Goal: Navigation & Orientation: Find specific page/section

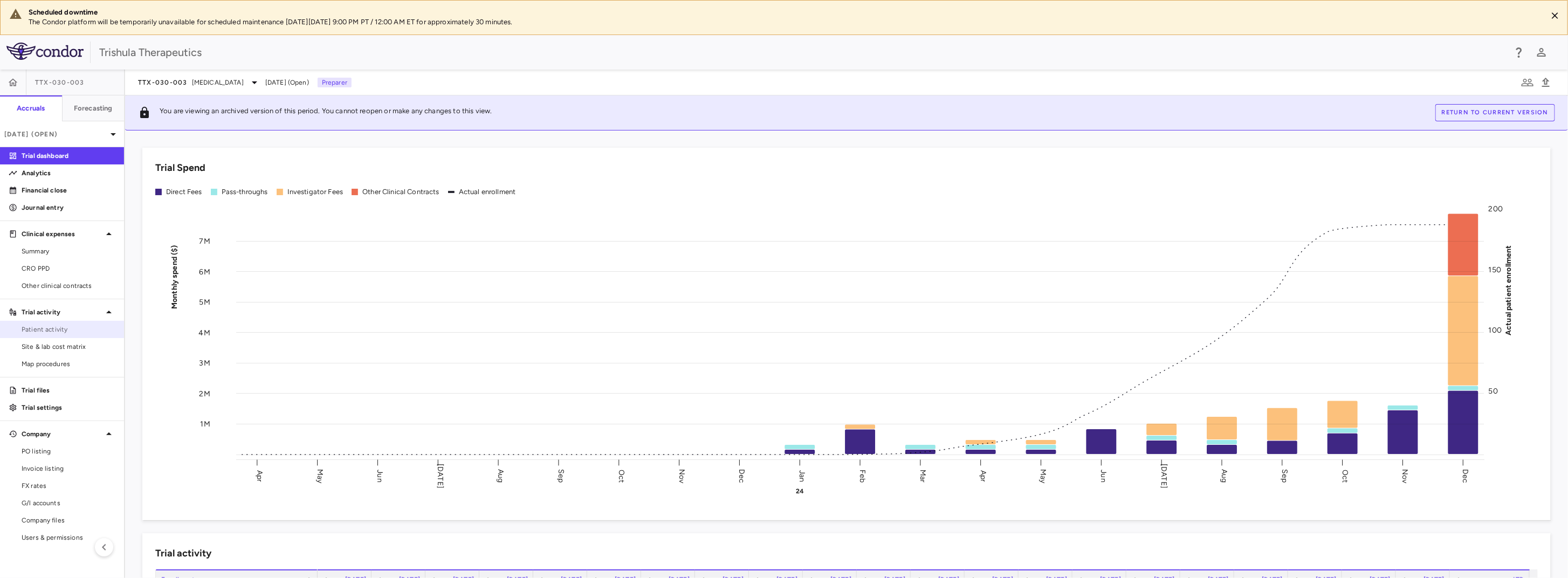
click at [51, 328] on span "Patient activity" at bounding box center [68, 329] width 94 height 10
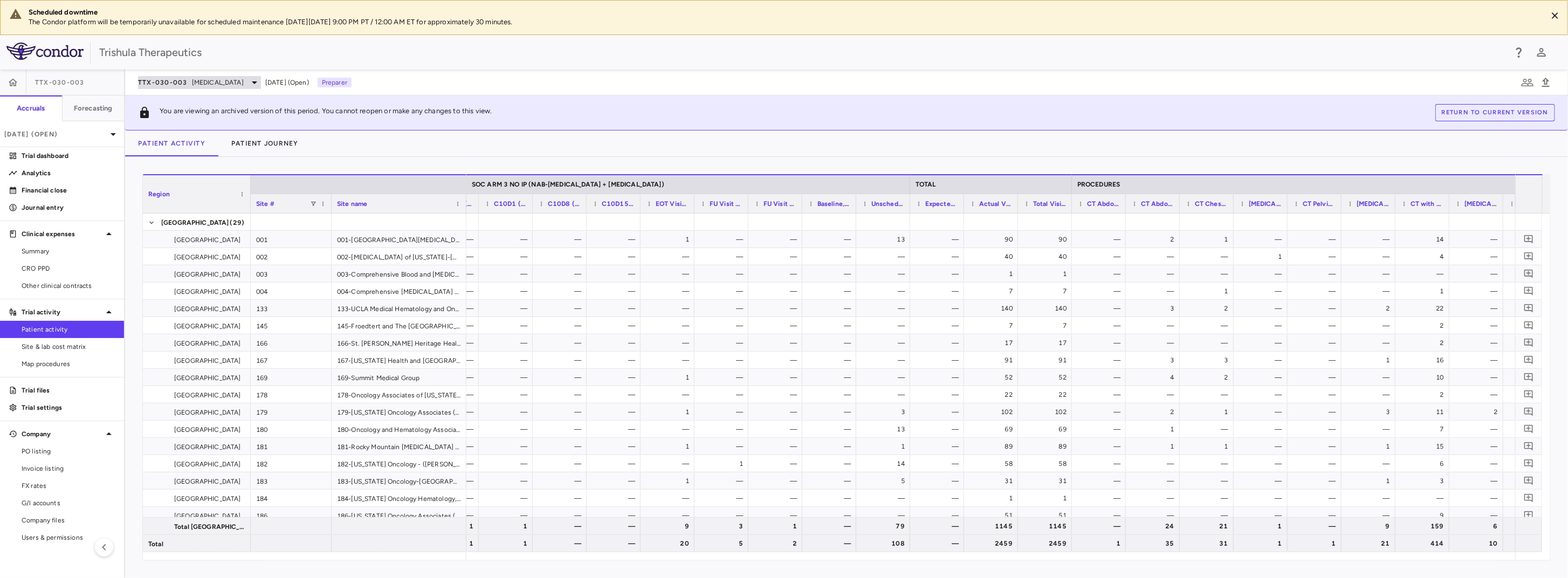
click at [255, 85] on icon at bounding box center [254, 82] width 13 height 13
click at [255, 85] on div at bounding box center [784, 289] width 1568 height 578
click at [75, 78] on span "TTX-030-003" at bounding box center [60, 82] width 49 height 9
click at [335, 86] on p "Preparer" at bounding box center [335, 83] width 34 height 10
click at [309, 88] on div "TTX-030-003 [MEDICAL_DATA] [DATE] (Open) Preparer" at bounding box center [245, 82] width 214 height 13
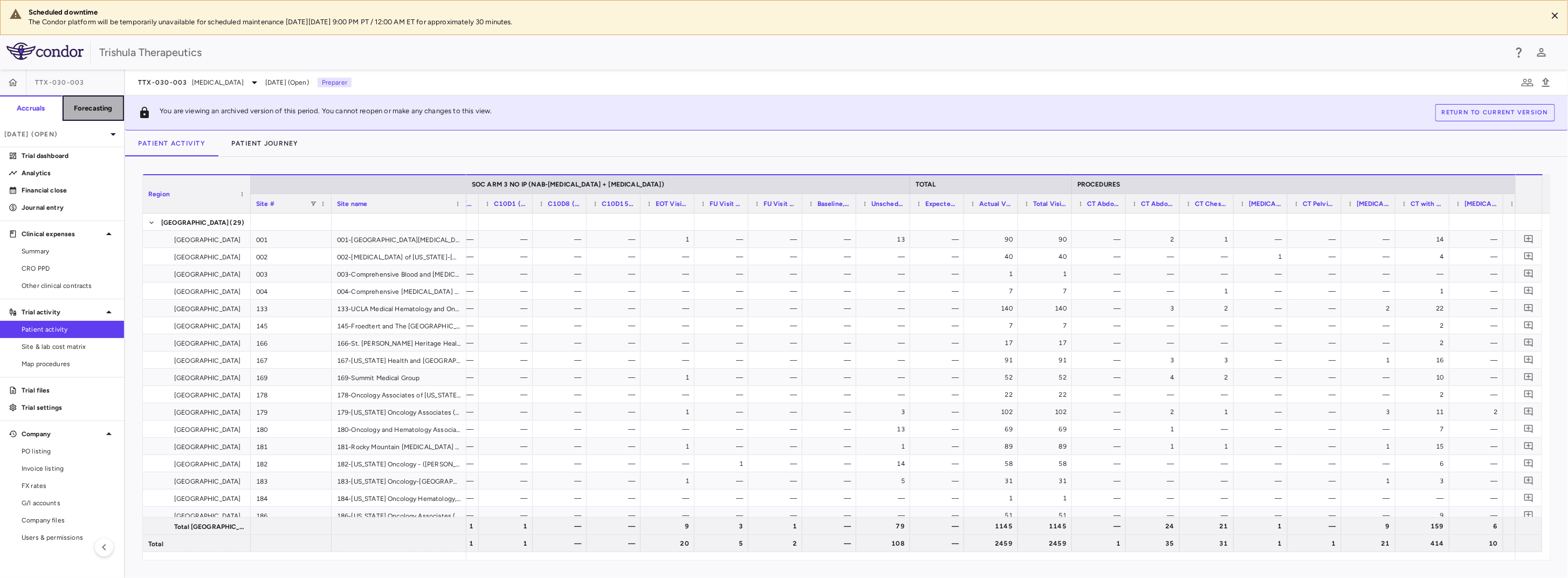
click at [103, 107] on h6 "Forecasting" at bounding box center [93, 108] width 39 height 10
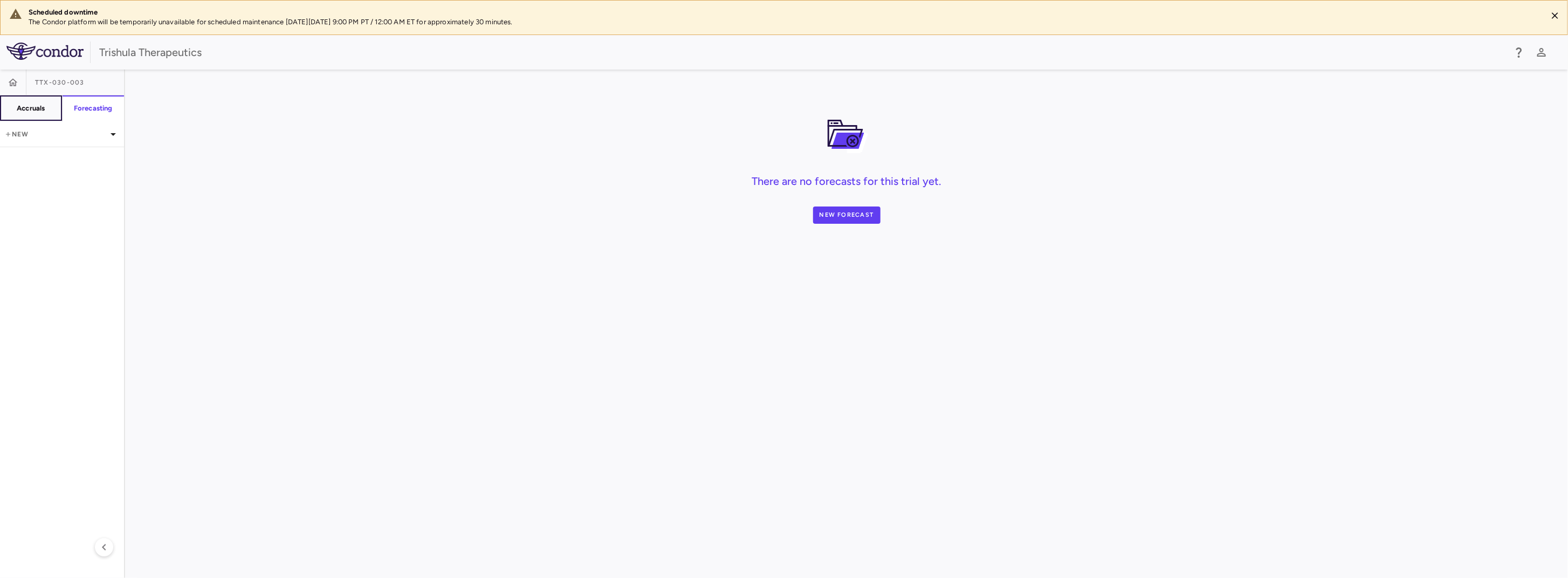
click at [25, 111] on h6 "Accruals" at bounding box center [30, 108] width 28 height 10
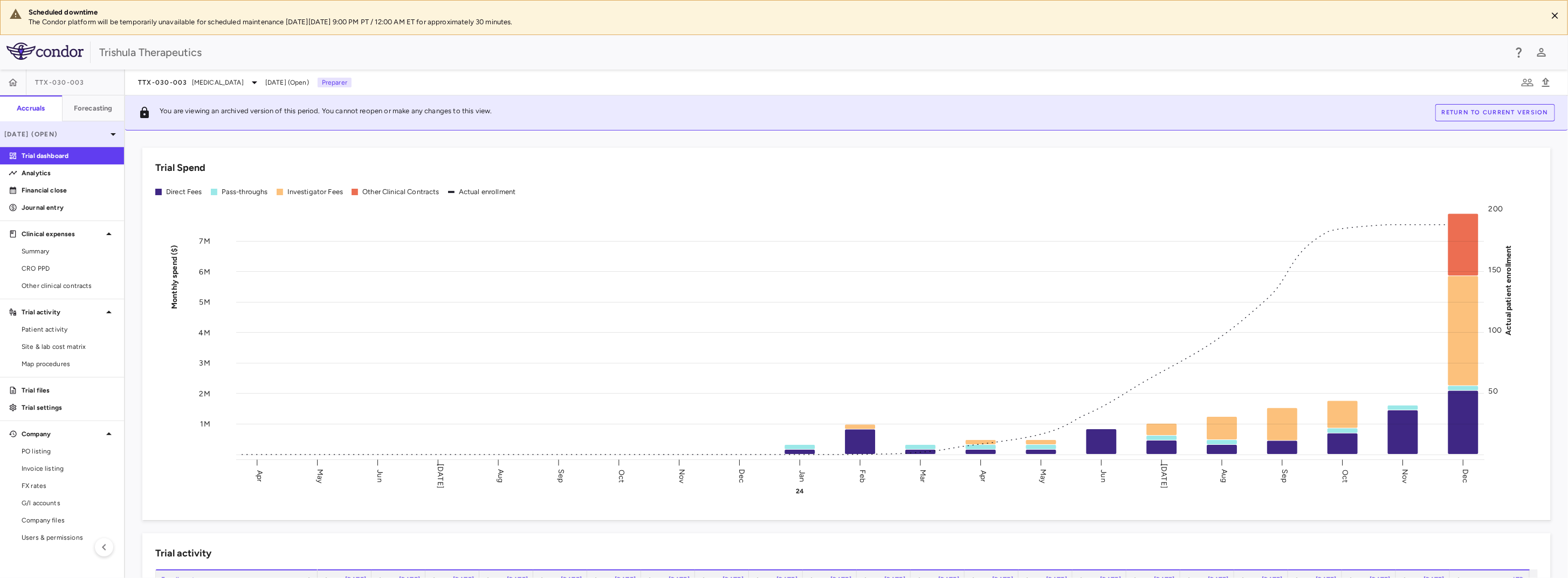
click at [37, 130] on p "[DATE] (Open)" at bounding box center [55, 134] width 102 height 10
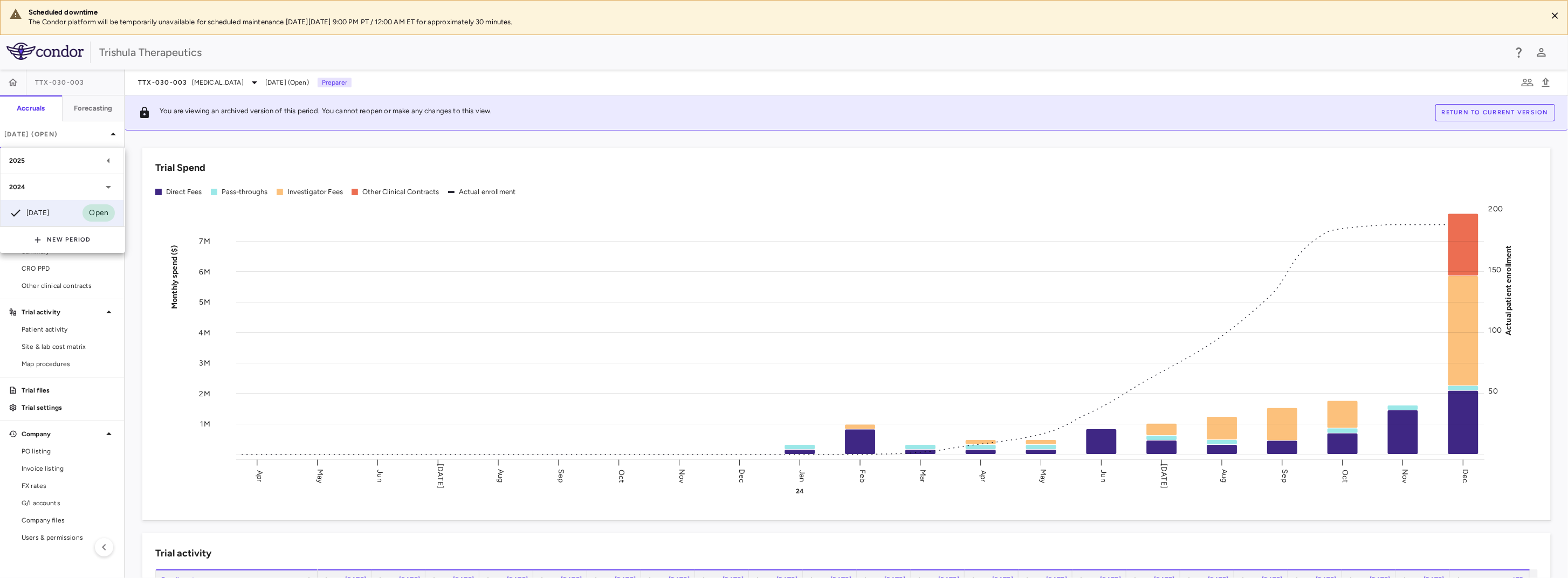
click at [41, 159] on div "2025" at bounding box center [55, 161] width 93 height 10
click at [49, 186] on div "[DATE]" at bounding box center [29, 186] width 40 height 13
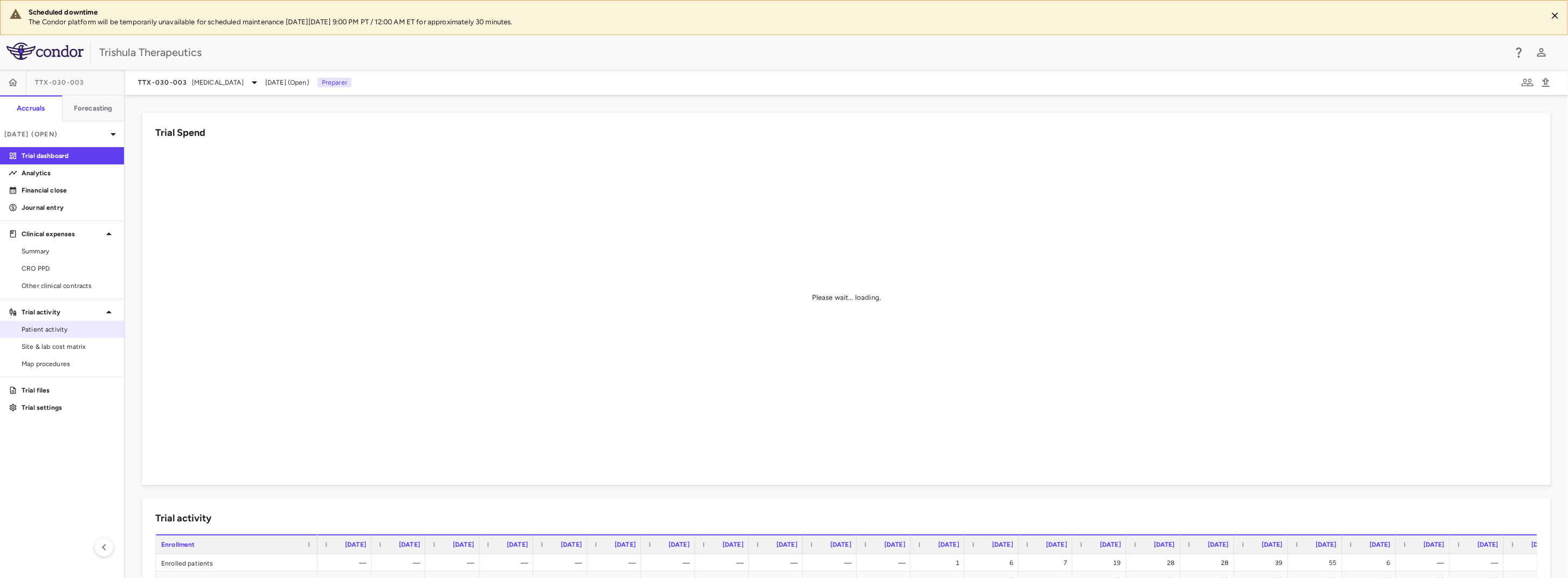
click at [47, 330] on span "Patient activity" at bounding box center [68, 329] width 94 height 10
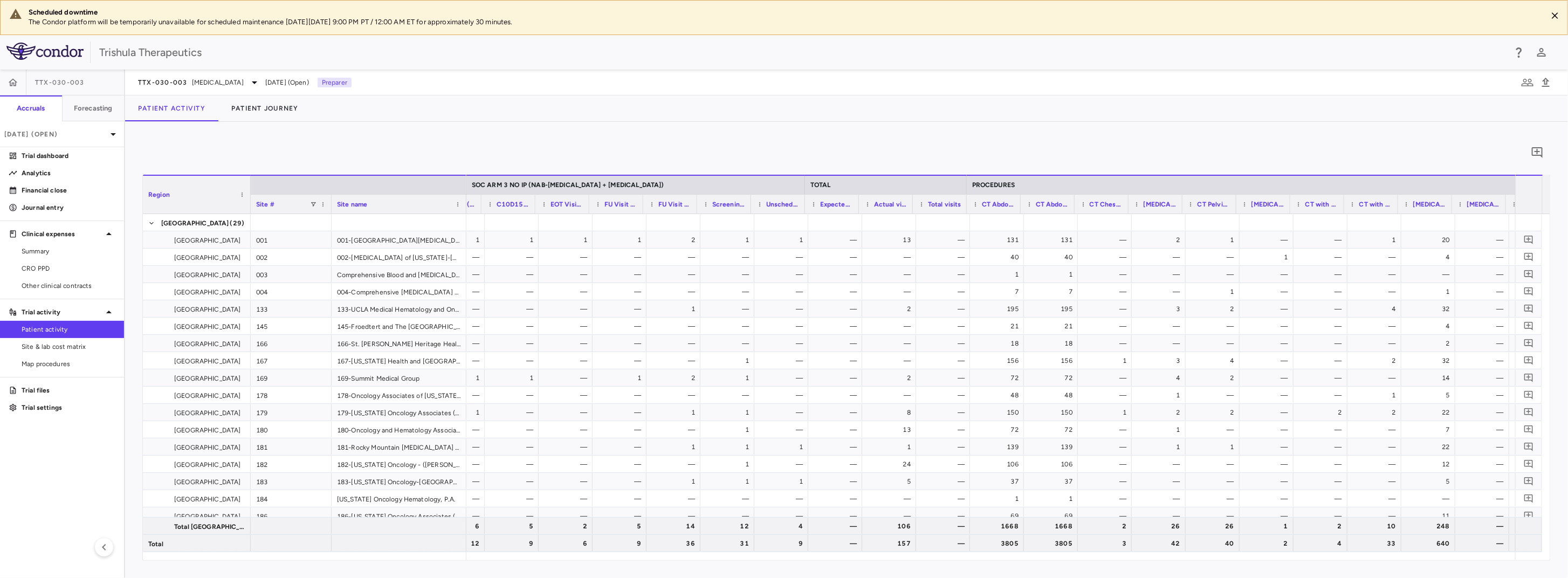
scroll to position [0, 7642]
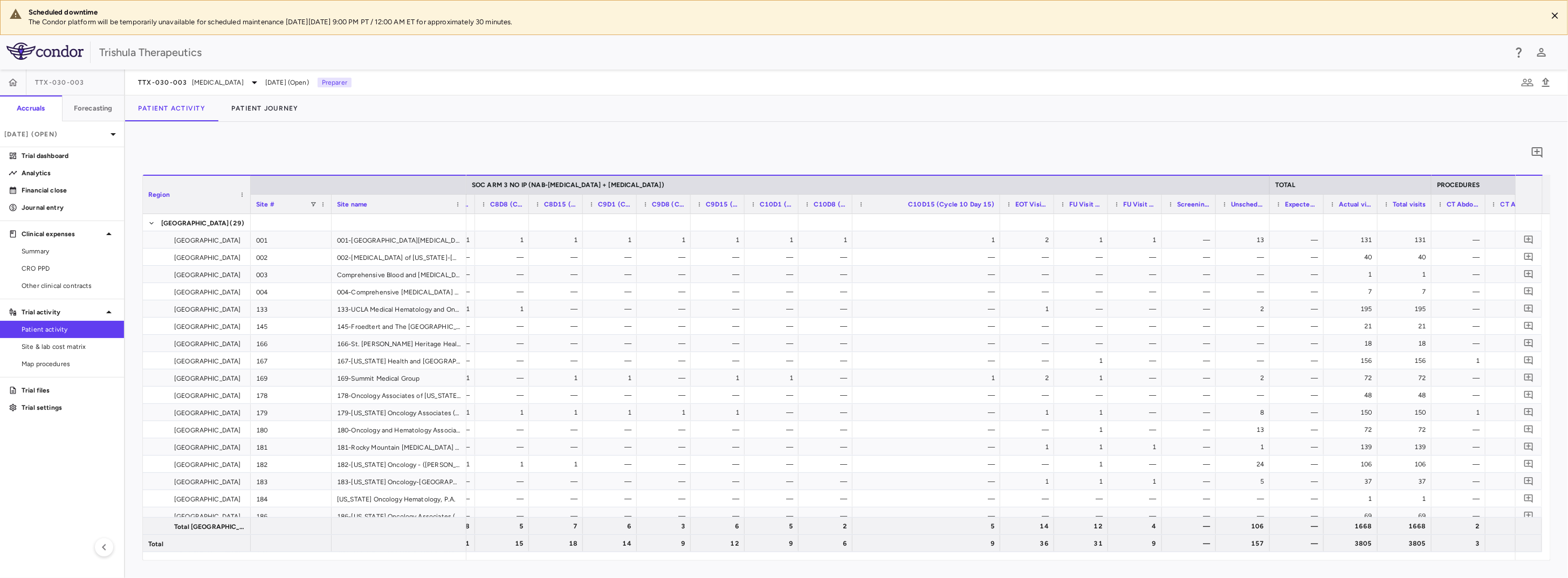
drag, startPoint x: 905, startPoint y: 201, endPoint x: 998, endPoint y: 212, distance: 93.6
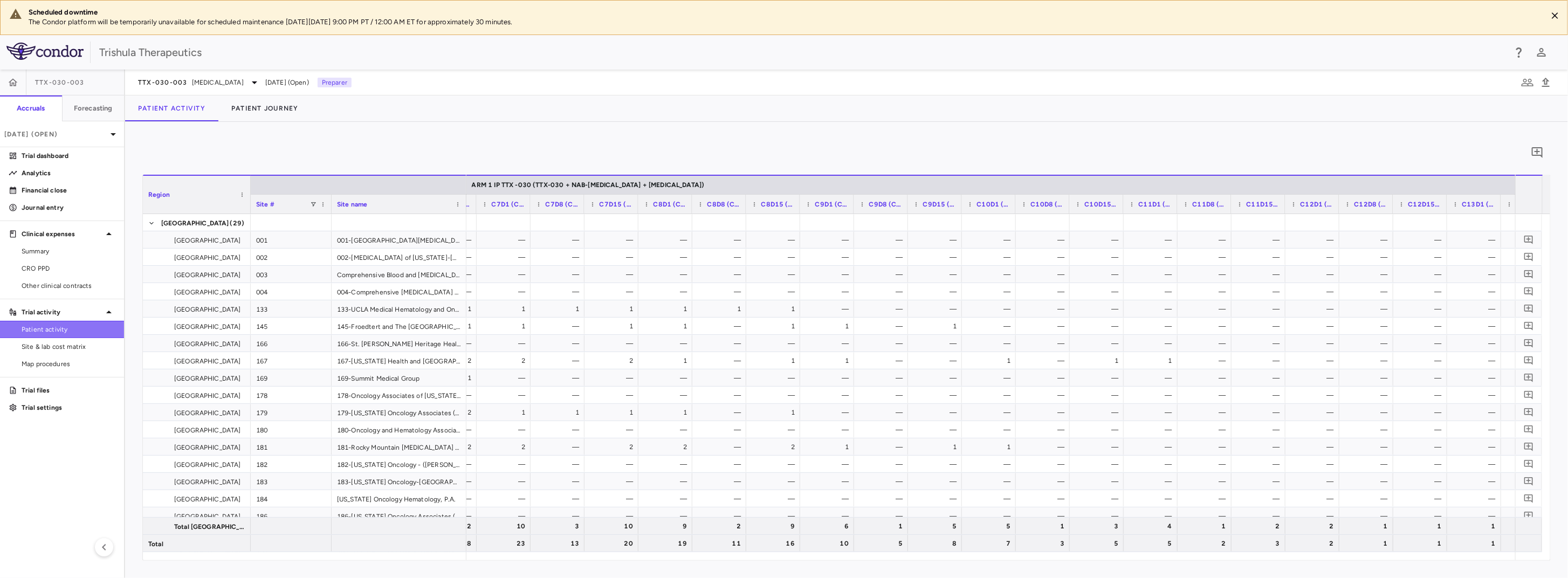
click at [38, 326] on span "Patient activity" at bounding box center [68, 329] width 94 height 10
click at [63, 156] on p "Trial dashboard" at bounding box center [68, 156] width 94 height 10
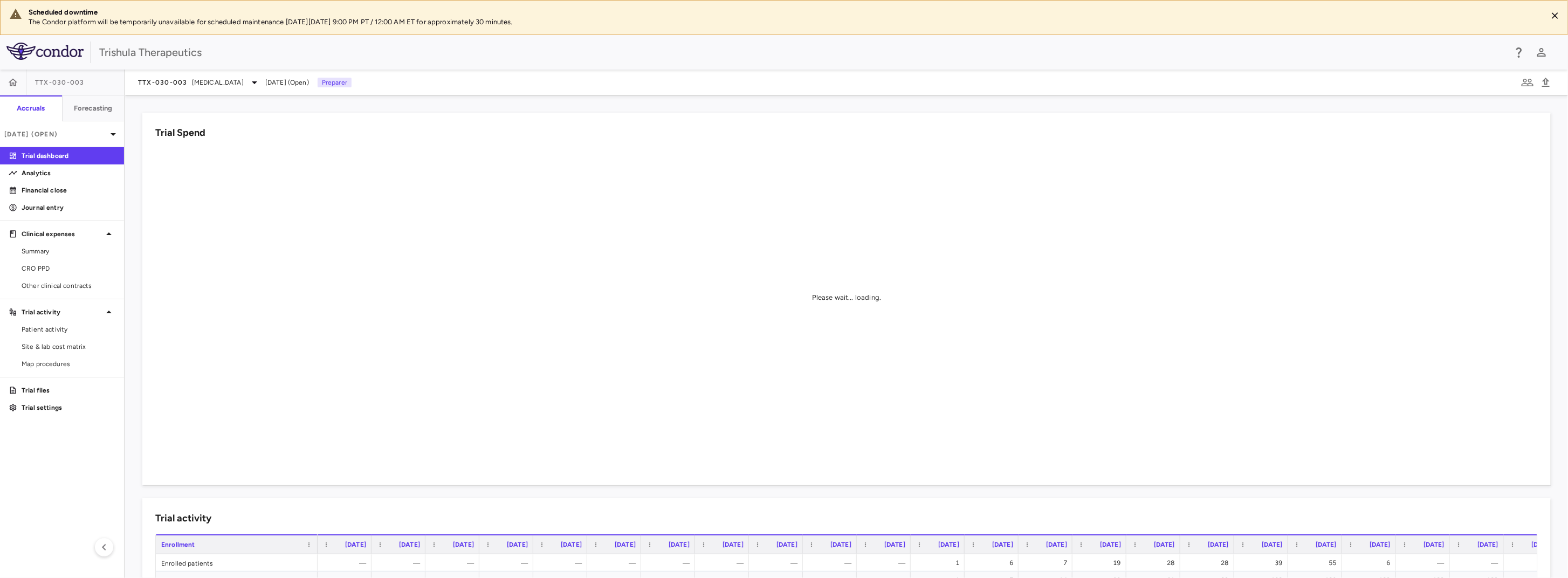
click at [63, 156] on p "Trial dashboard" at bounding box center [68, 156] width 94 height 10
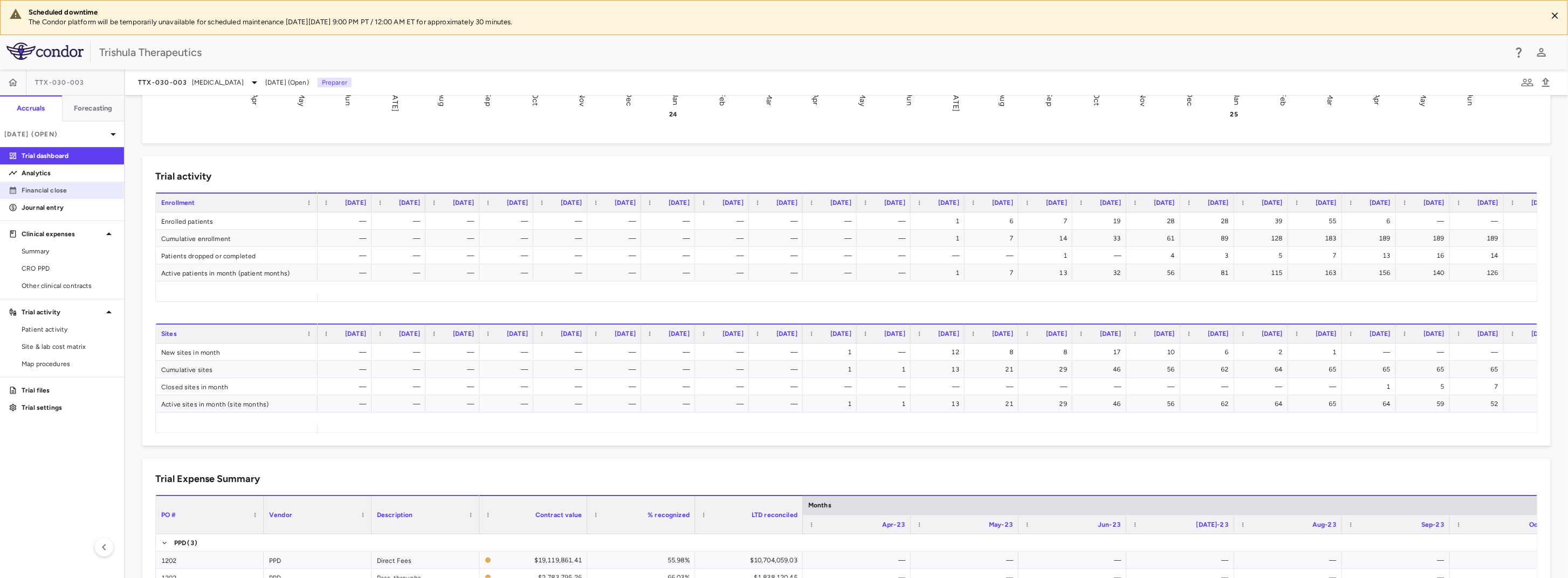
click at [57, 190] on p "Financial close" at bounding box center [68, 190] width 94 height 10
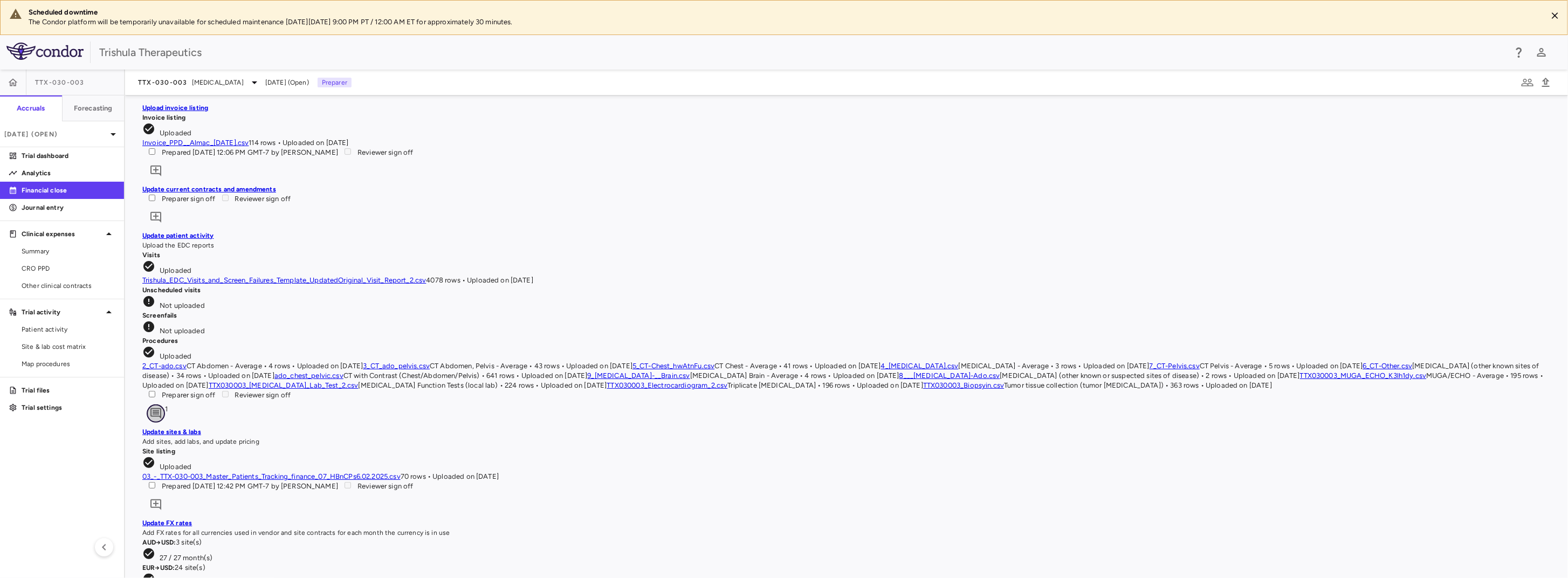
click at [161, 408] on icon "Add comment" at bounding box center [156, 414] width 11 height 11
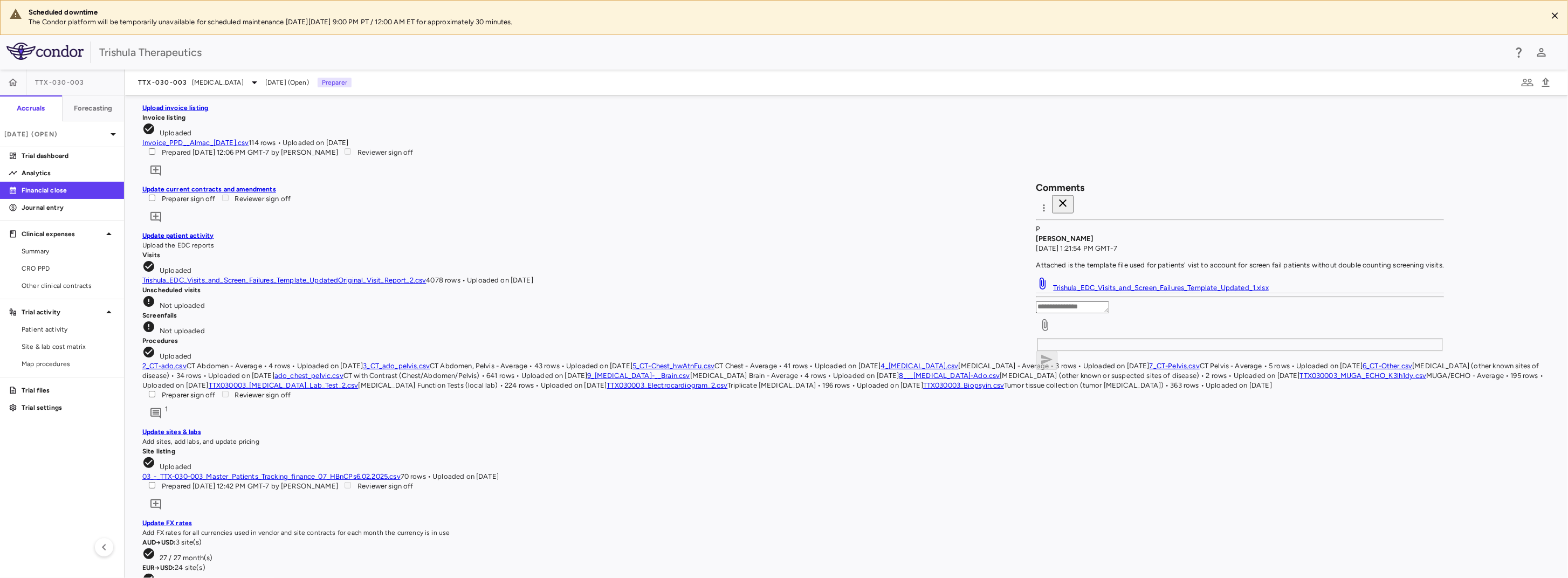
click at [752, 268] on div "Visits Uploaded" at bounding box center [847, 263] width 1409 height 26
click at [426, 276] on link "Trishula_EDC_Visits_and_Screen_Failures_Template_UpdatedOriginal_Visit_Report_2…" at bounding box center [284, 280] width 284 height 8
click at [1069, 197] on icon "button" at bounding box center [1063, 203] width 13 height 13
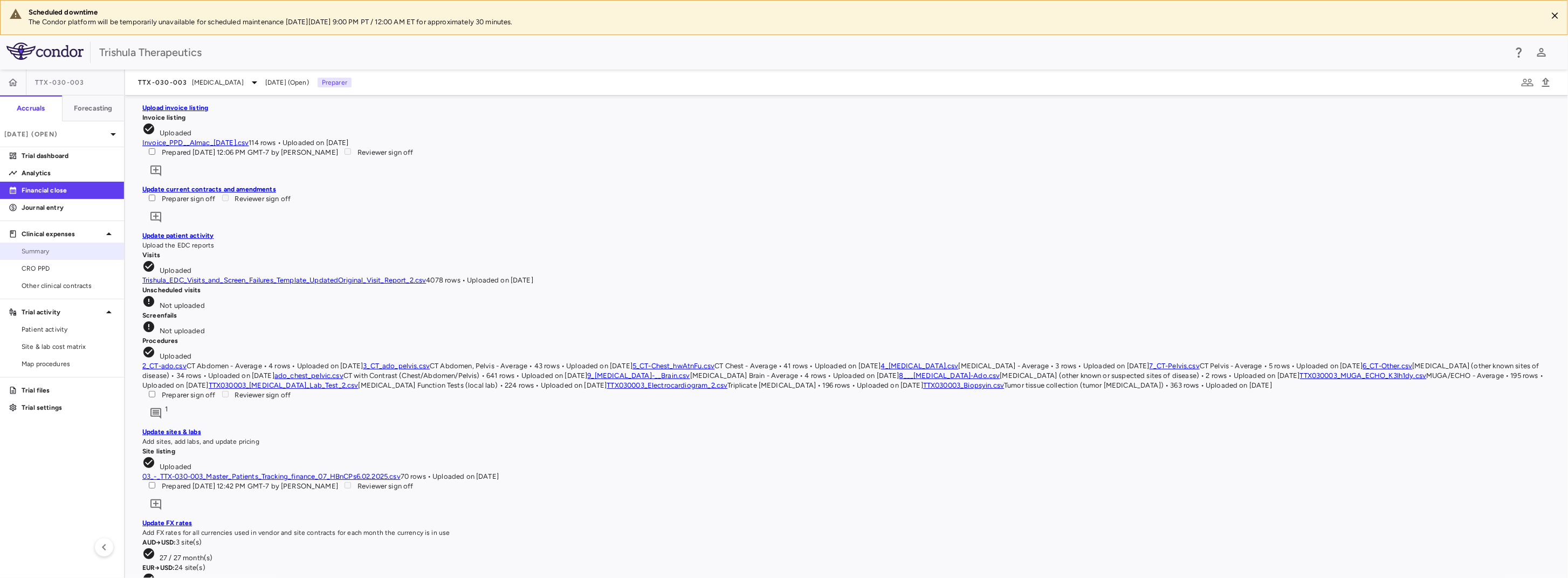
click at [66, 252] on span "Summary" at bounding box center [68, 251] width 94 height 10
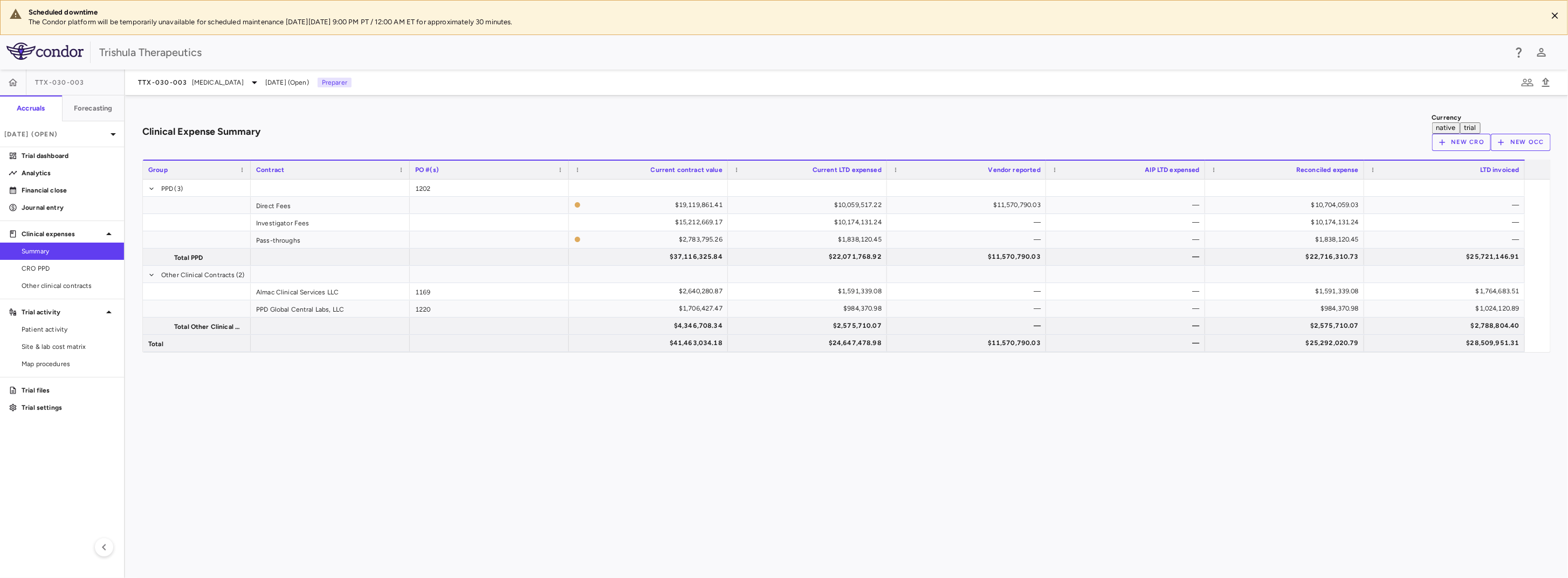
click at [63, 84] on span "TTX-030-003" at bounding box center [60, 82] width 49 height 9
click at [7, 85] on icon "button" at bounding box center [13, 83] width 11 height 11
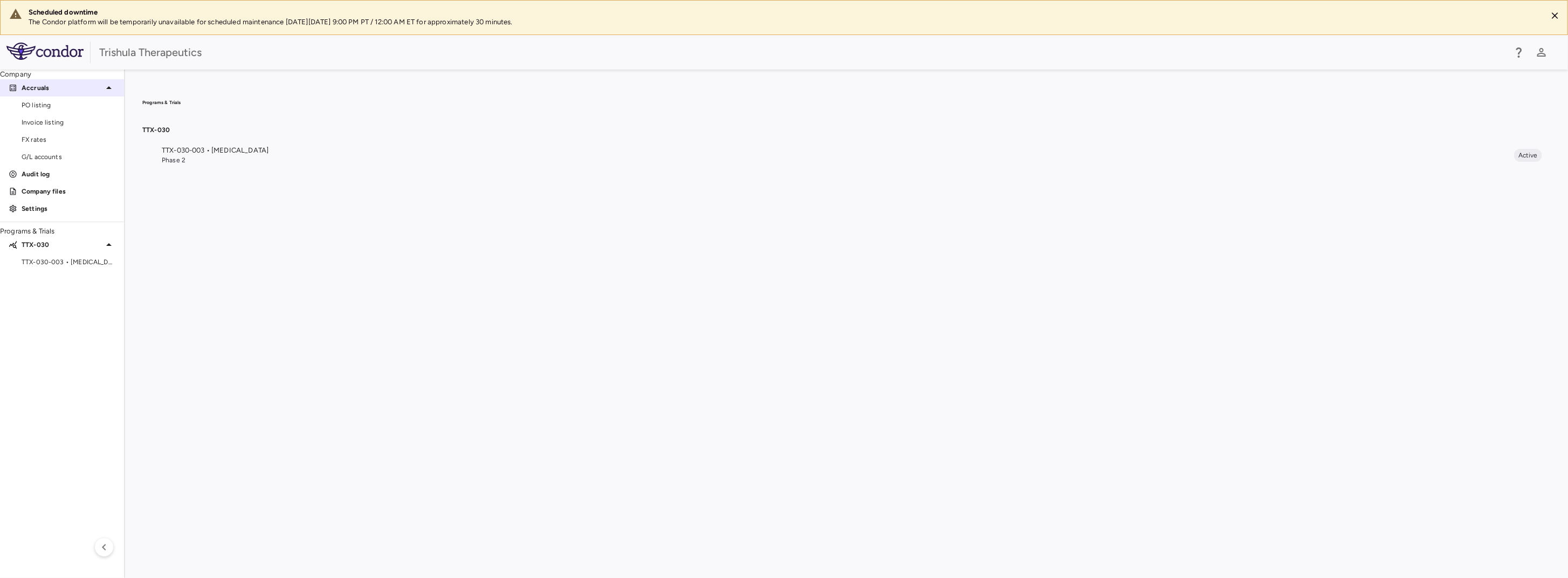
click at [67, 92] on p "Accruals" at bounding box center [61, 88] width 81 height 10
click at [63, 148] on link "Settings" at bounding box center [62, 139] width 124 height 16
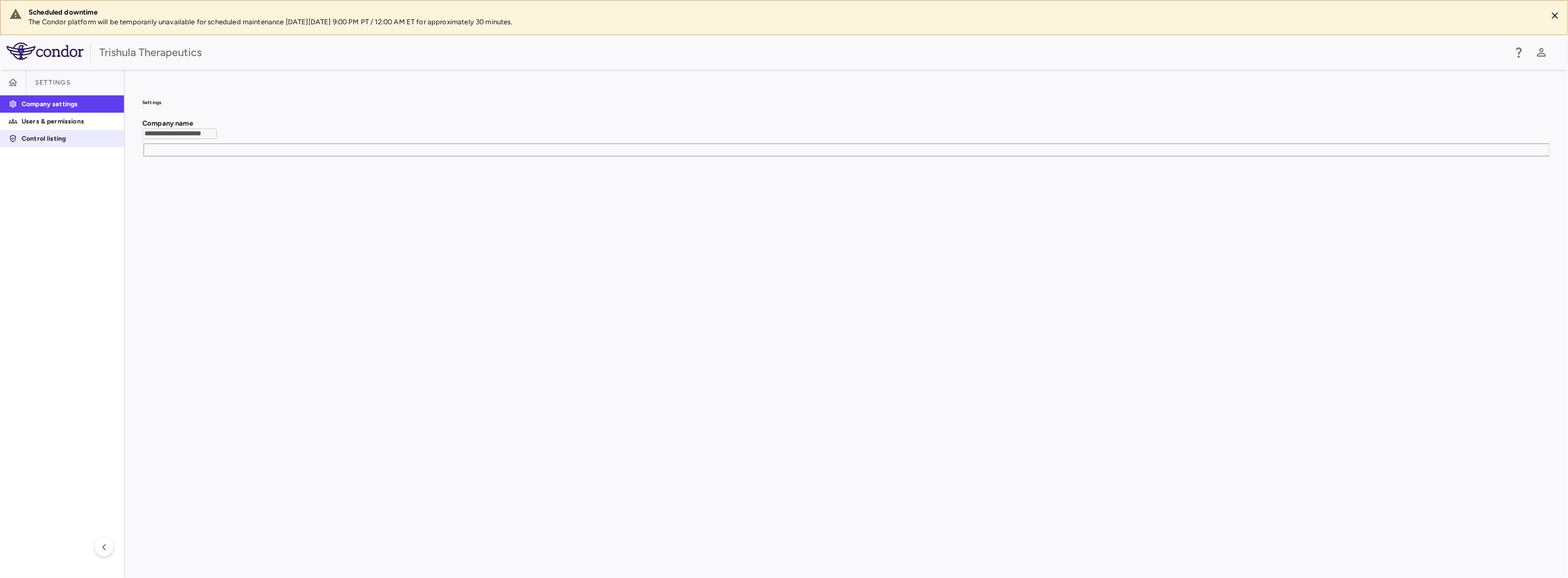
click at [35, 144] on p "Control listing" at bounding box center [68, 139] width 94 height 10
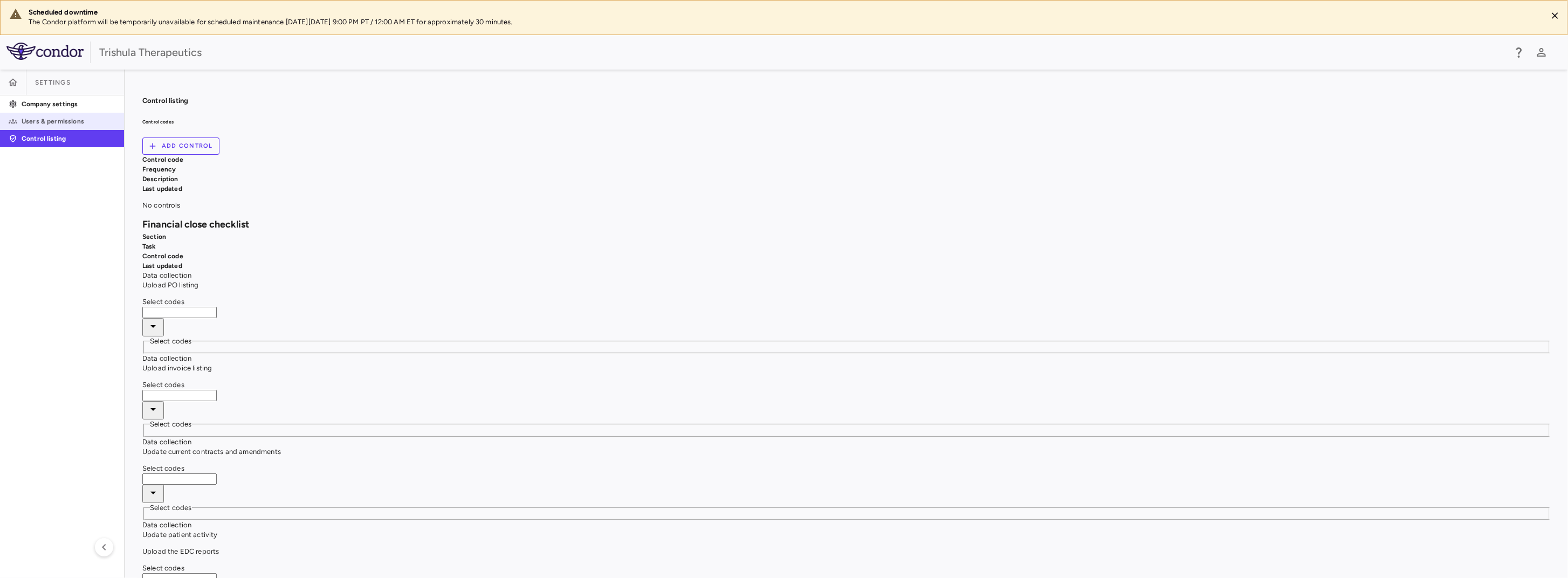
click at [82, 126] on p "Users & permissions" at bounding box center [68, 121] width 94 height 10
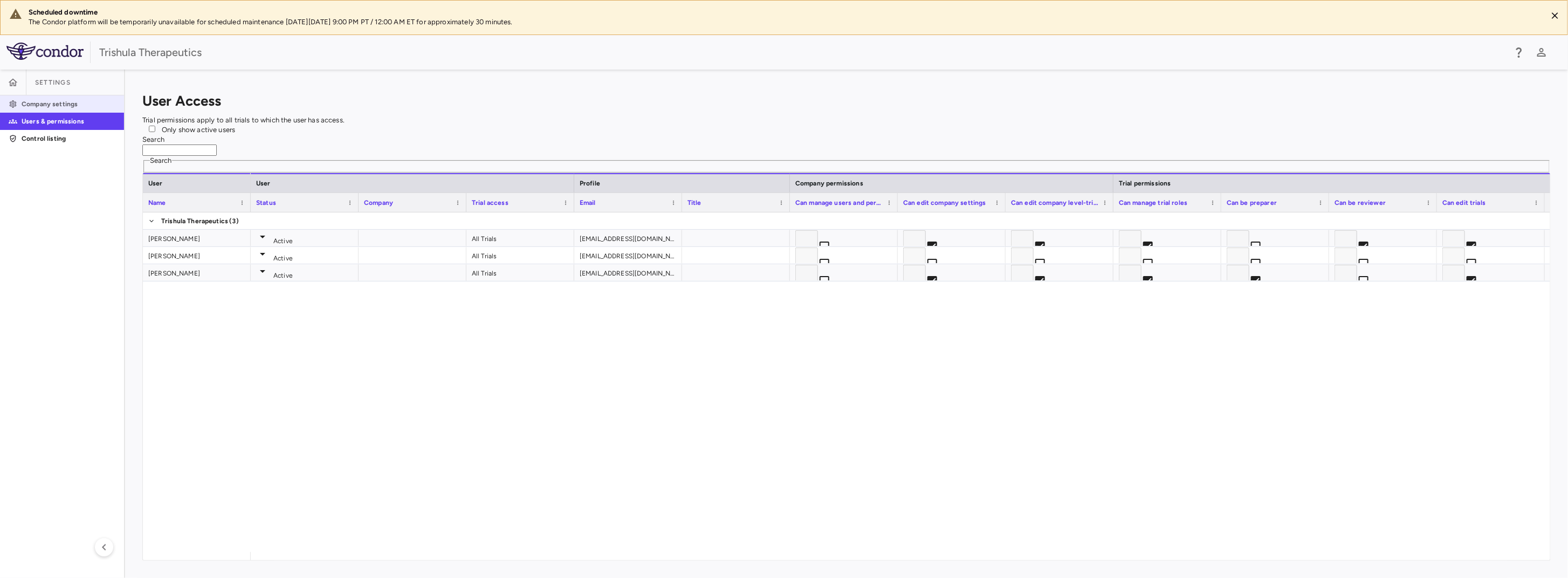
click at [59, 109] on p "Company settings" at bounding box center [68, 104] width 94 height 10
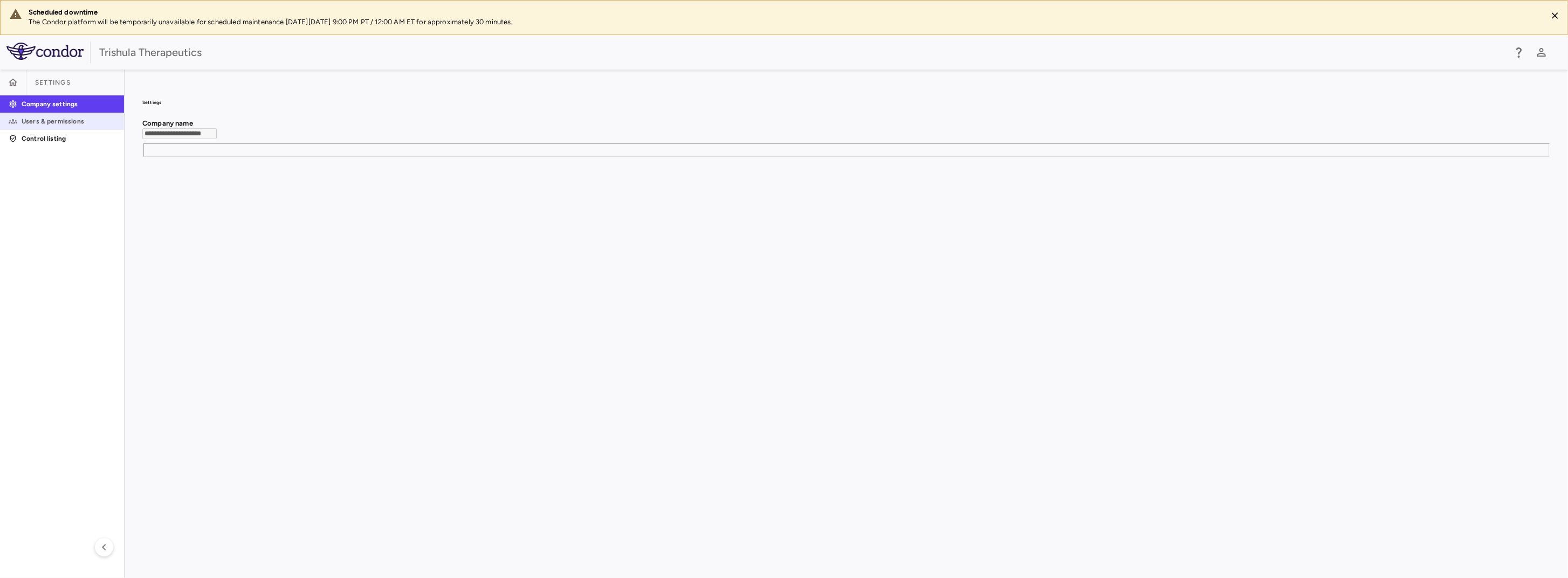
click at [52, 126] on p "Users & permissions" at bounding box center [68, 121] width 94 height 10
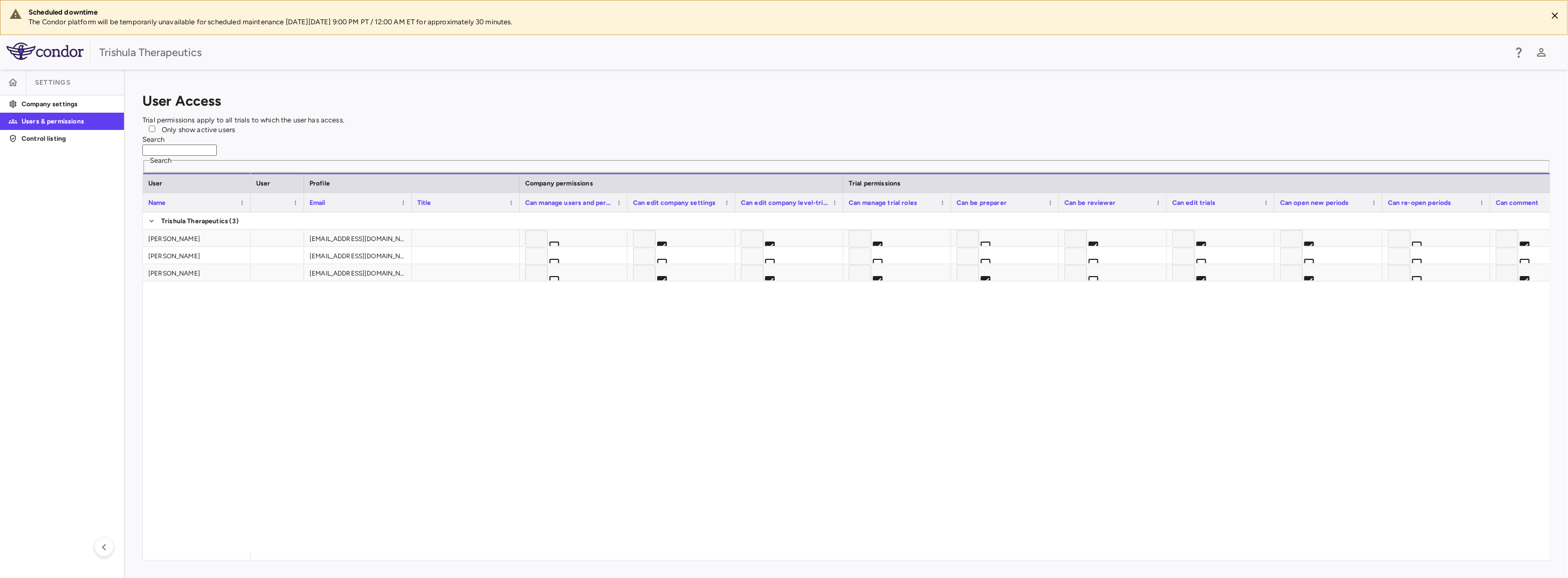
scroll to position [0, 290]
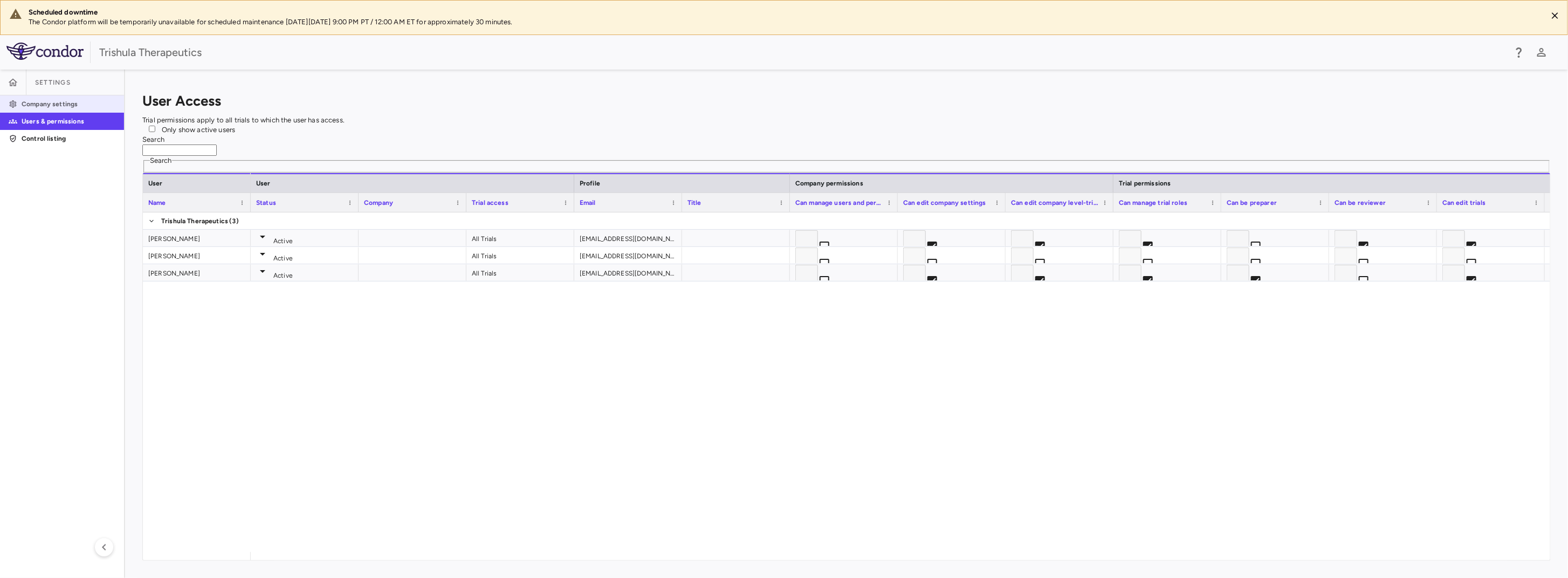
click at [72, 109] on p "Company settings" at bounding box center [68, 104] width 94 height 10
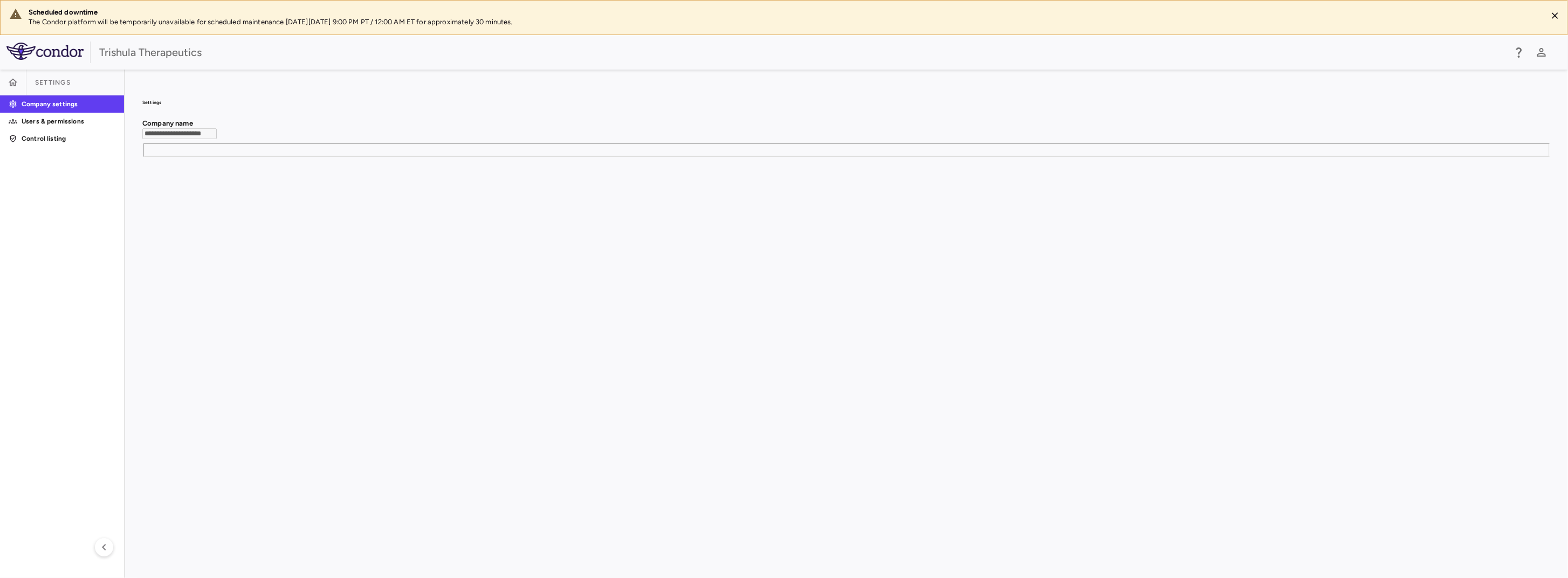
click at [45, 78] on span "Settings" at bounding box center [53, 82] width 35 height 9
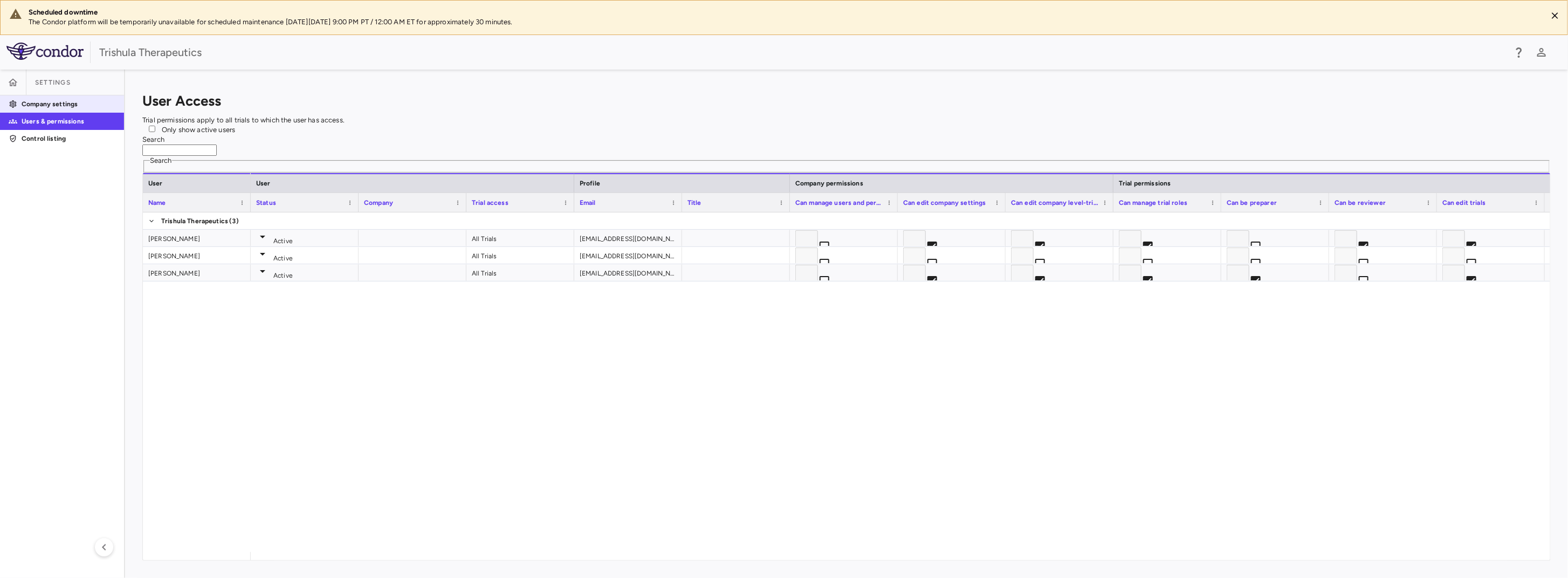
click at [60, 109] on p "Company settings" at bounding box center [68, 104] width 94 height 10
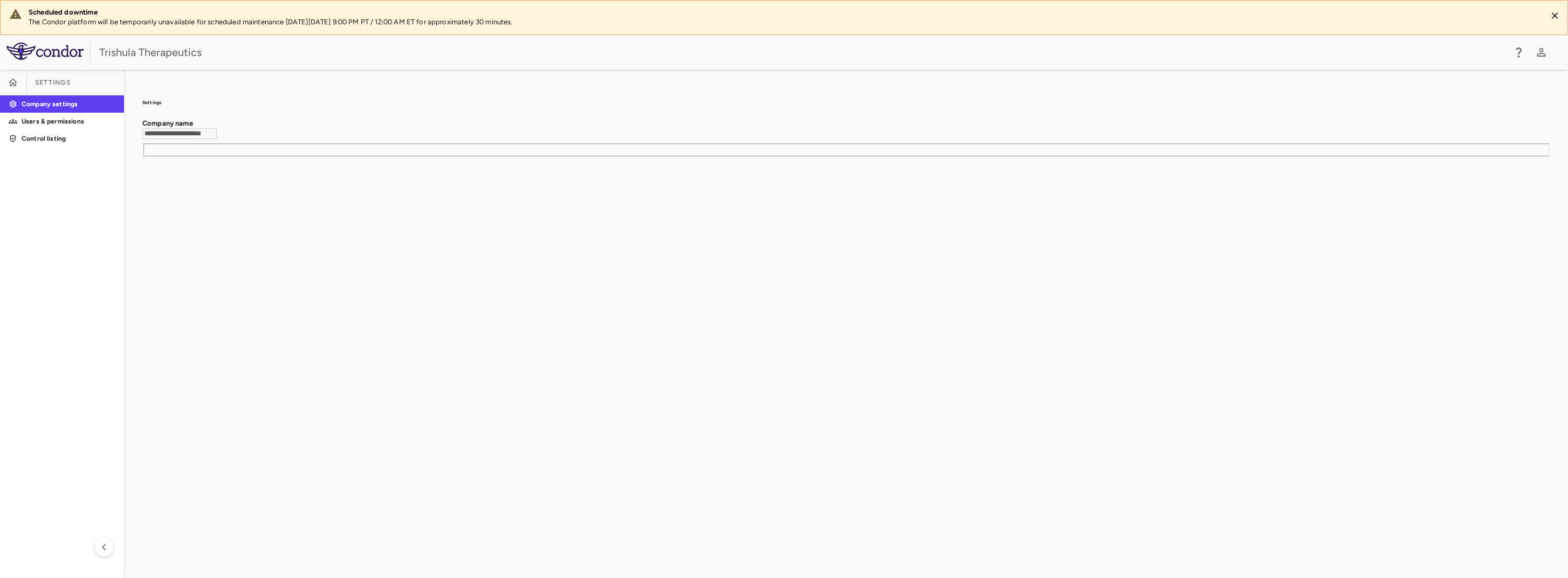
click at [54, 82] on span "Settings" at bounding box center [53, 82] width 35 height 9
click at [103, 544] on icon "button" at bounding box center [103, 546] width 13 height 13
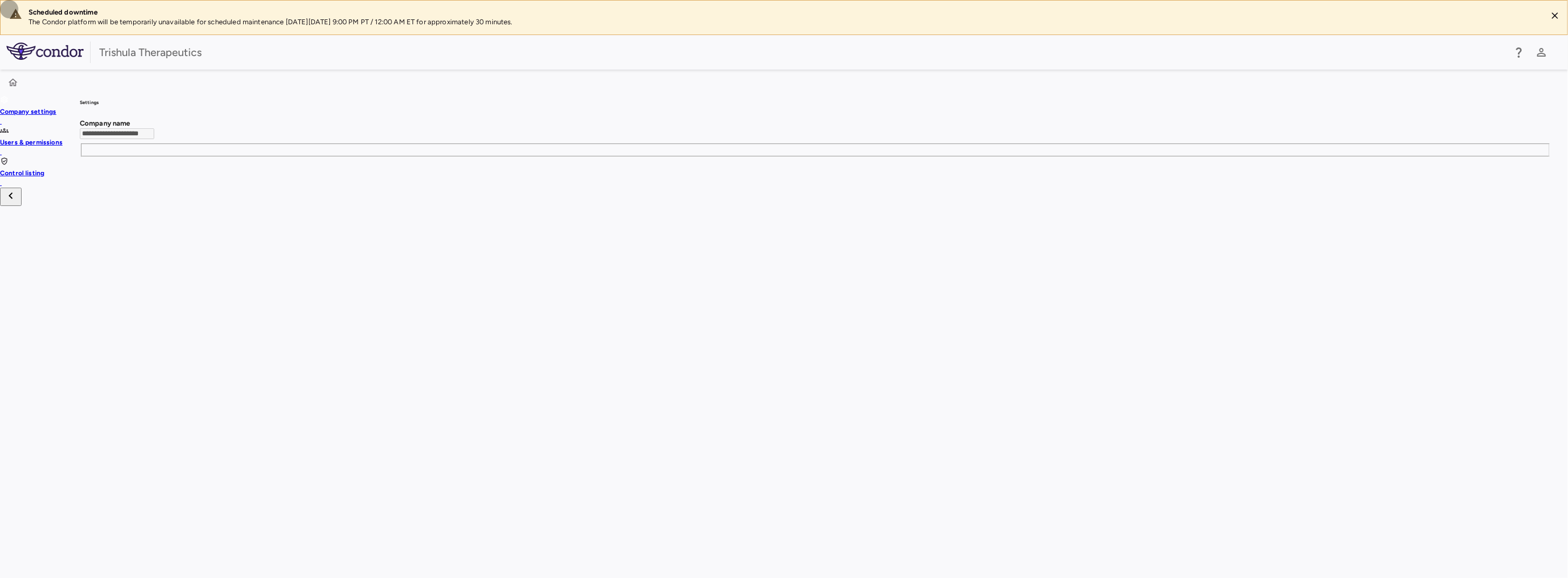
click at [17, 202] on icon "button" at bounding box center [10, 195] width 13 height 13
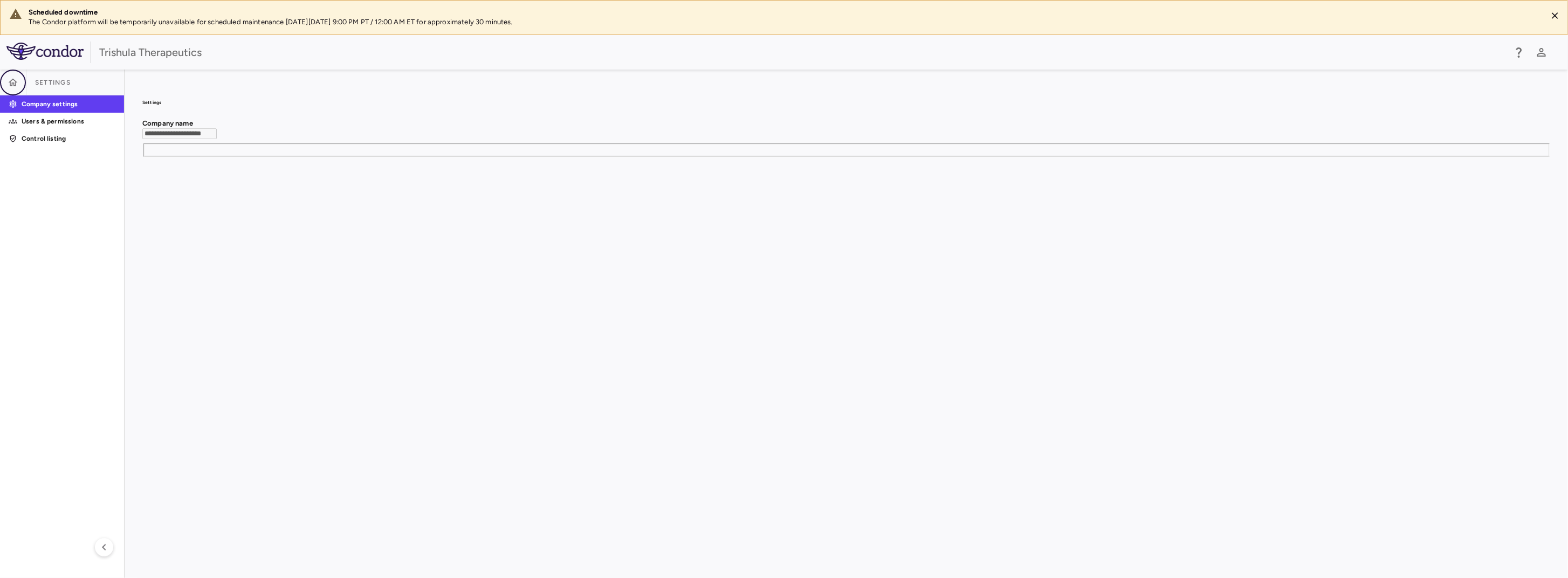
click at [21, 86] on button "button" at bounding box center [13, 82] width 26 height 26
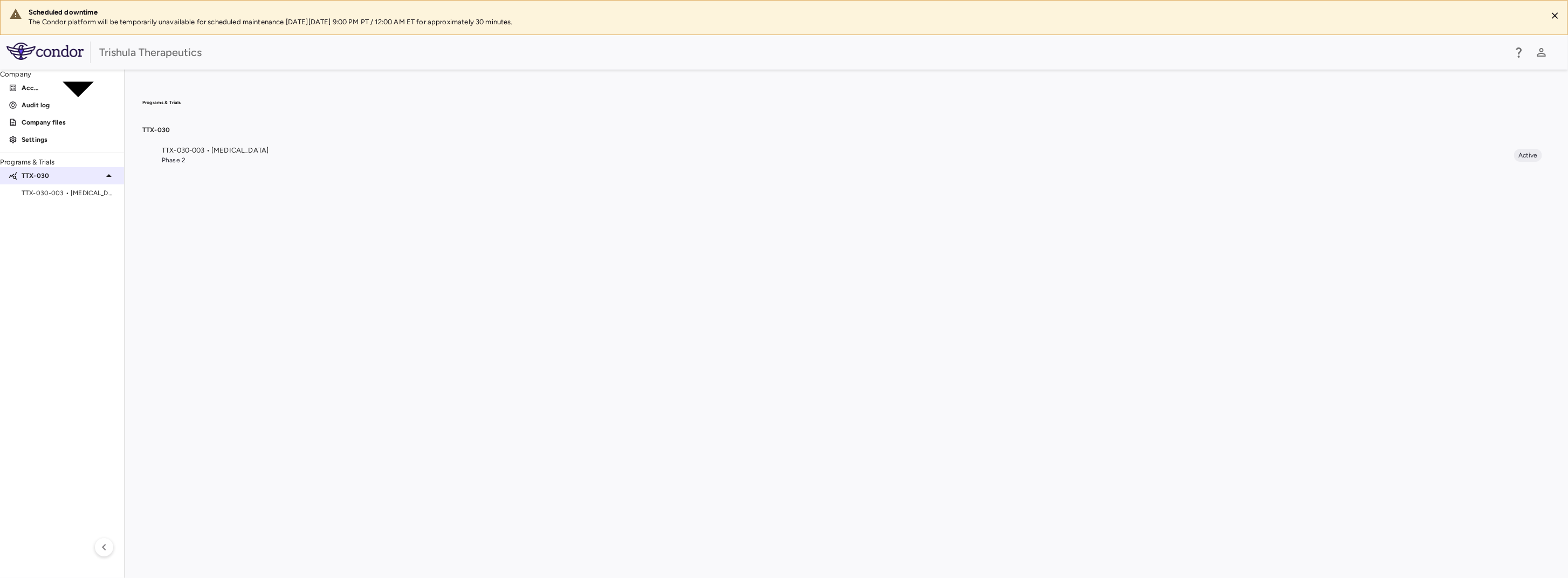
click at [44, 181] on p "TTX-030" at bounding box center [61, 176] width 81 height 10
click at [41, 181] on p "TTX-030" at bounding box center [31, 176] width 19 height 10
click at [48, 198] on span "TTX-030-003 • [MEDICAL_DATA]" at bounding box center [68, 193] width 94 height 10
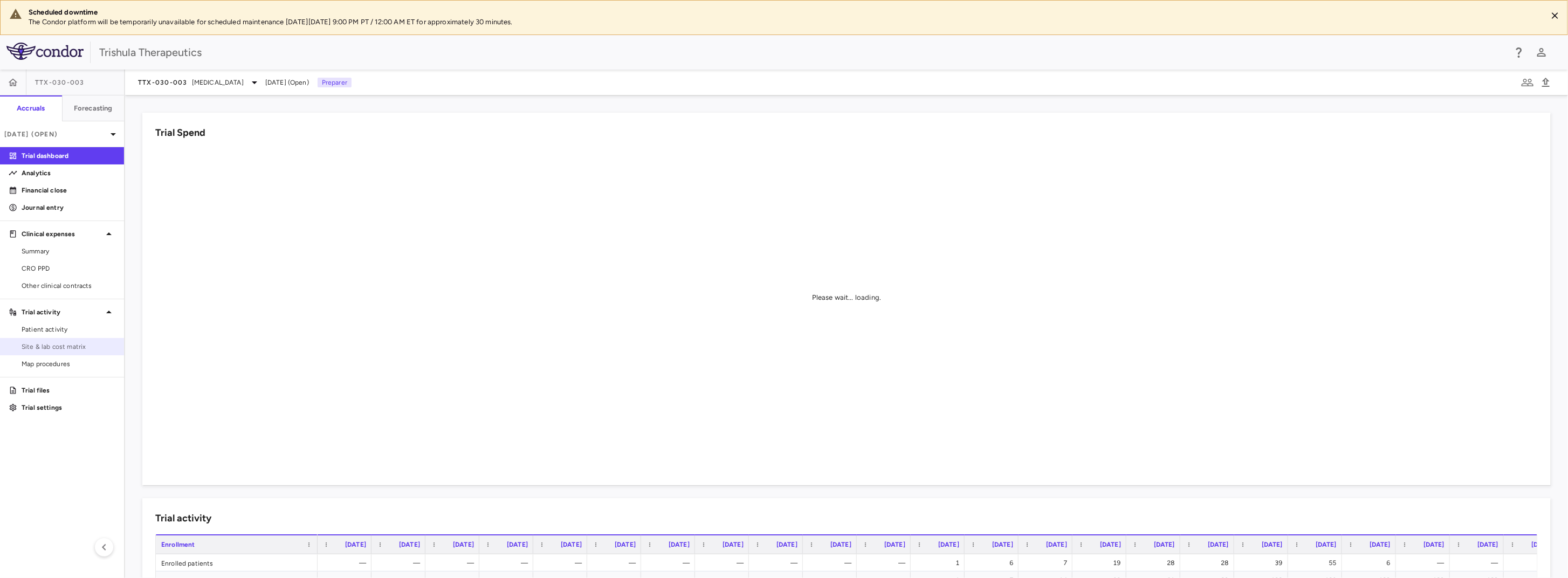
click at [71, 347] on span "Site & lab cost matrix" at bounding box center [68, 347] width 94 height 10
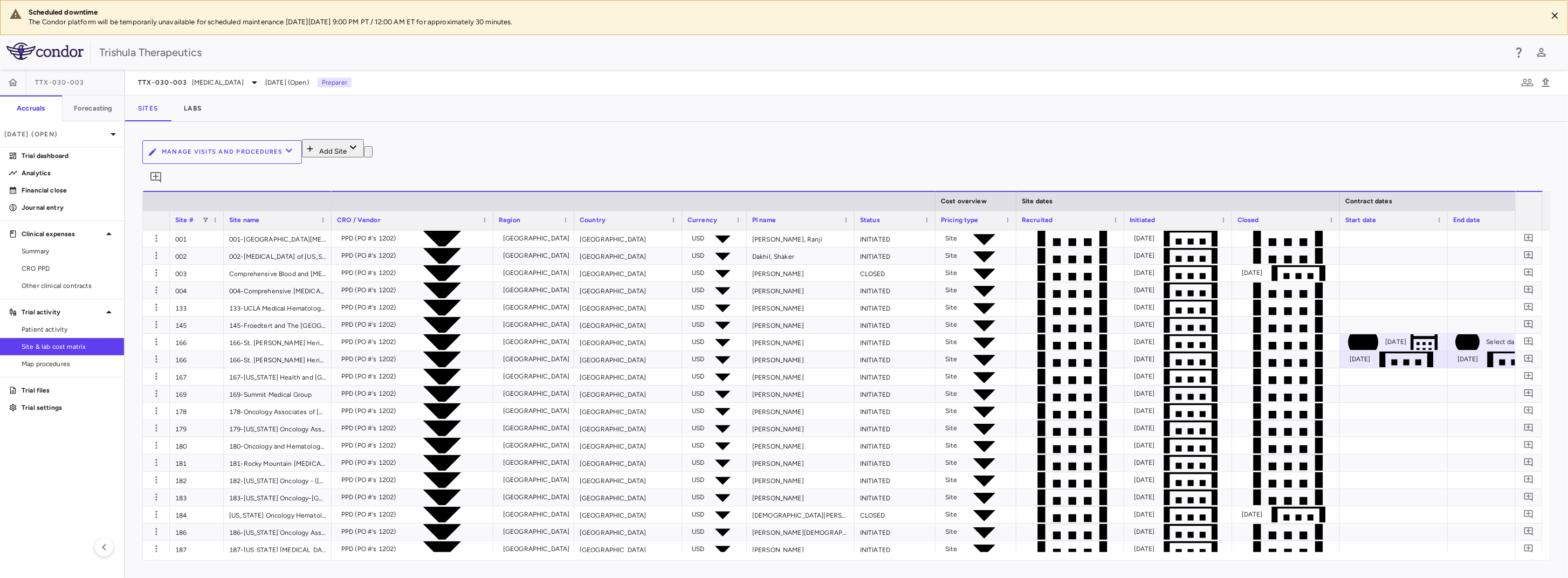
click at [302, 153] on button "Manage Visits and Procedures" at bounding box center [222, 151] width 159 height 24
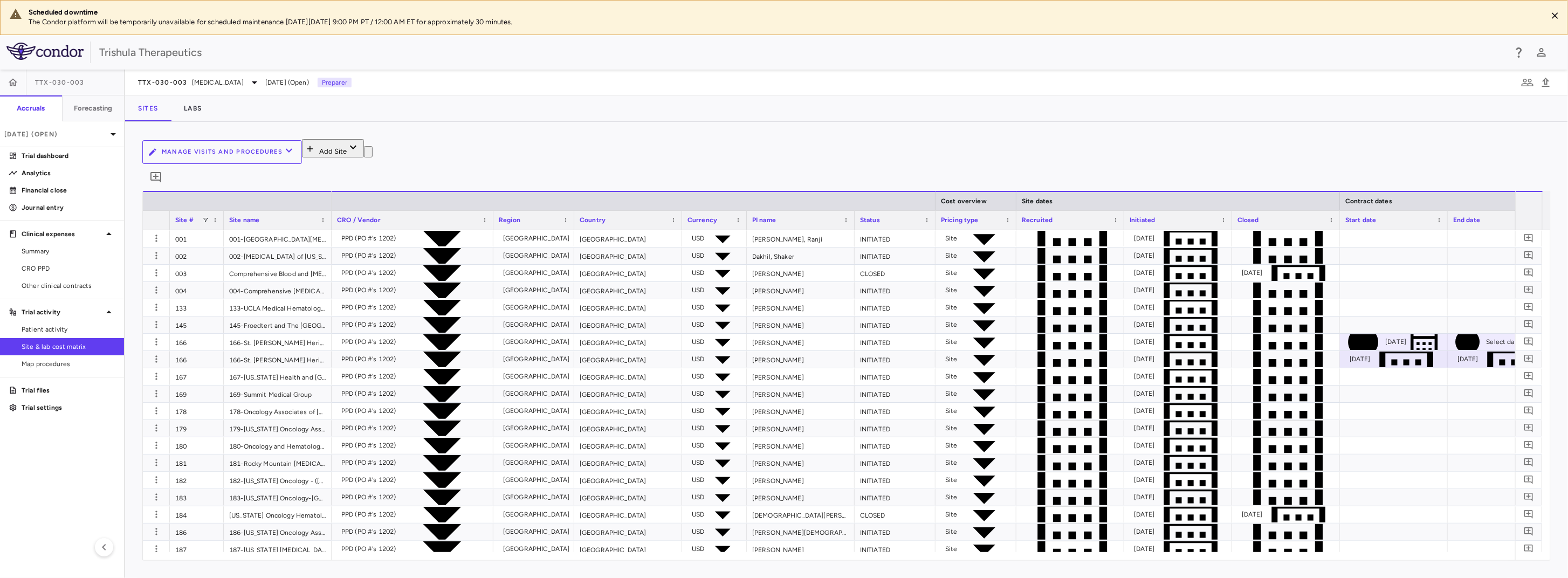
scroll to position [162, 0]
type input "**********"
type input "*********"
type input "**********"
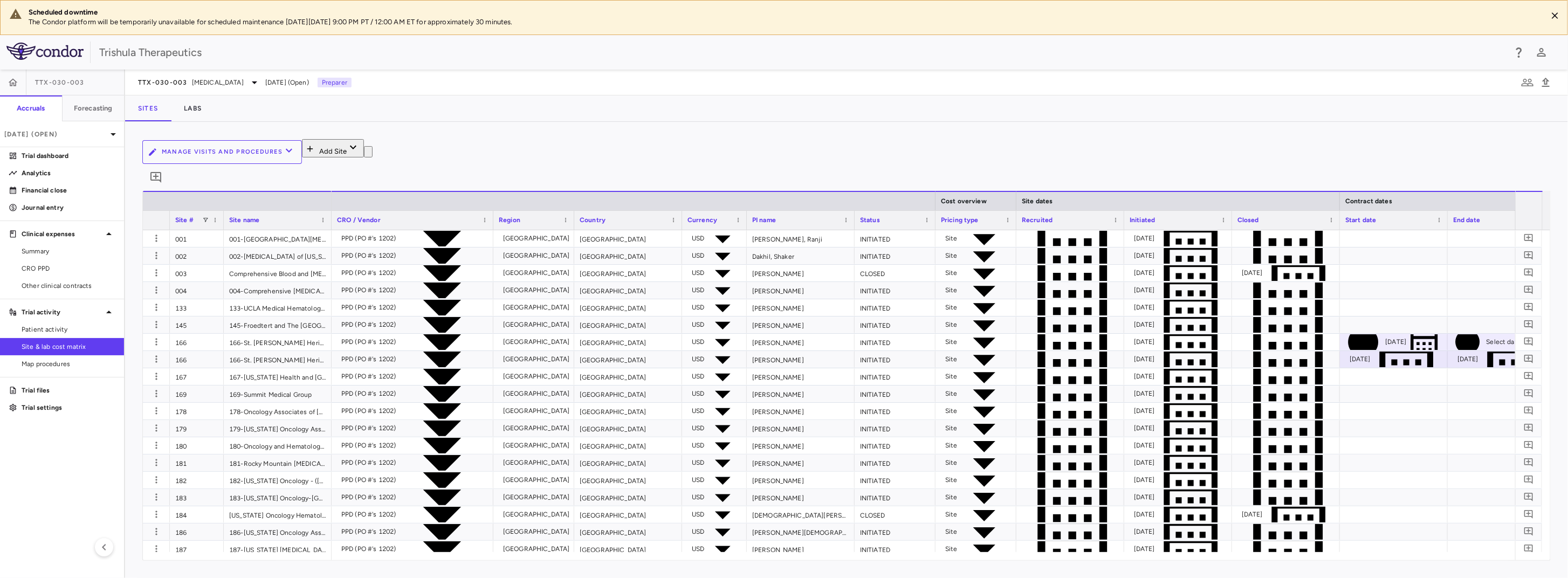
type input "**********"
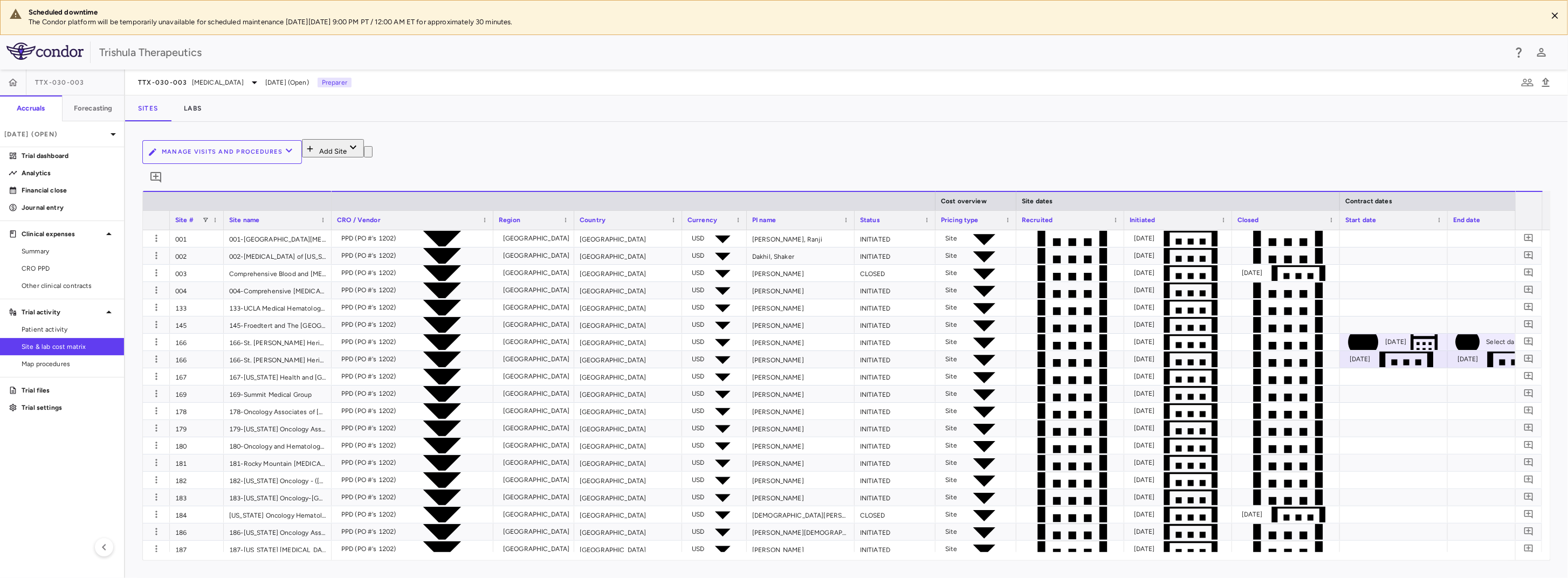
type input "**********"
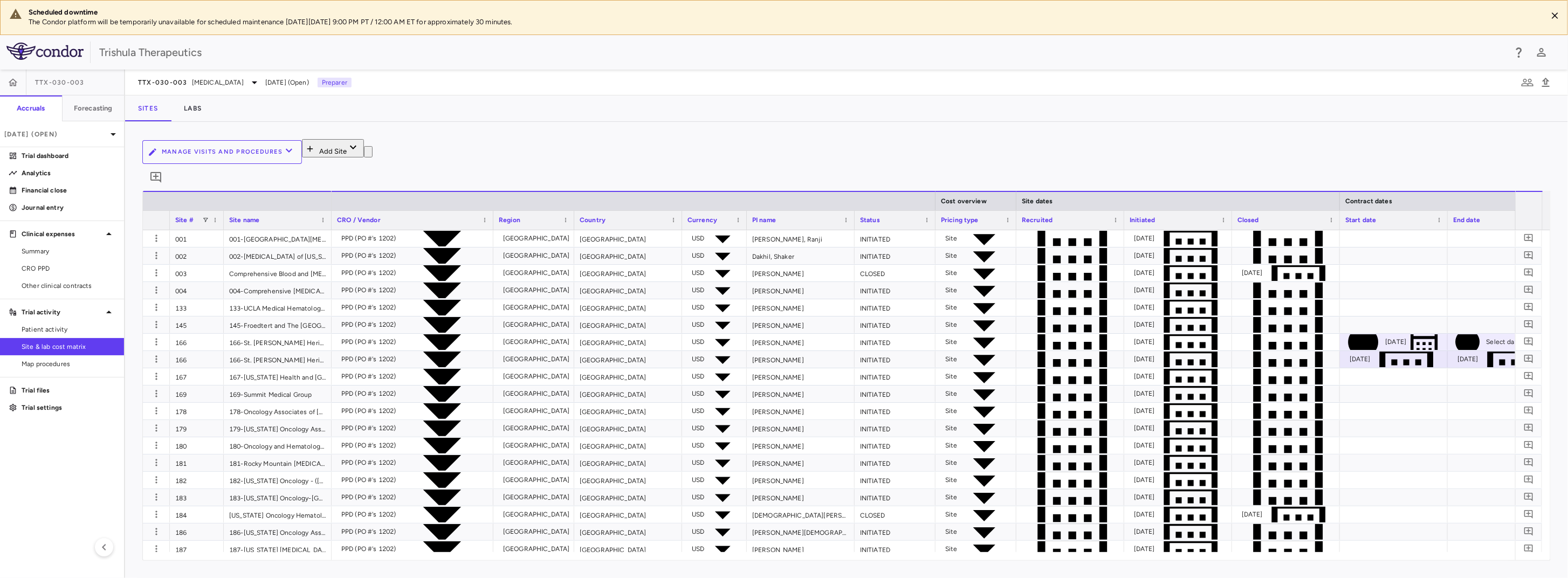
type input "**********"
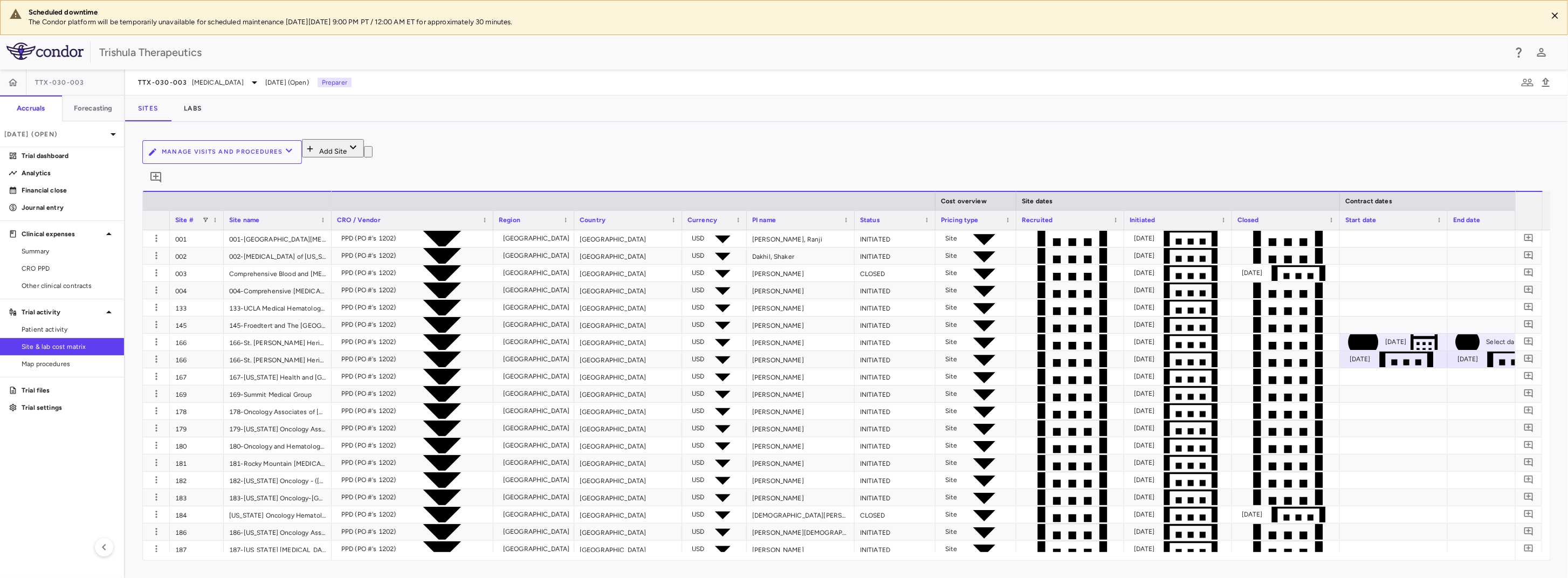
type input "**********"
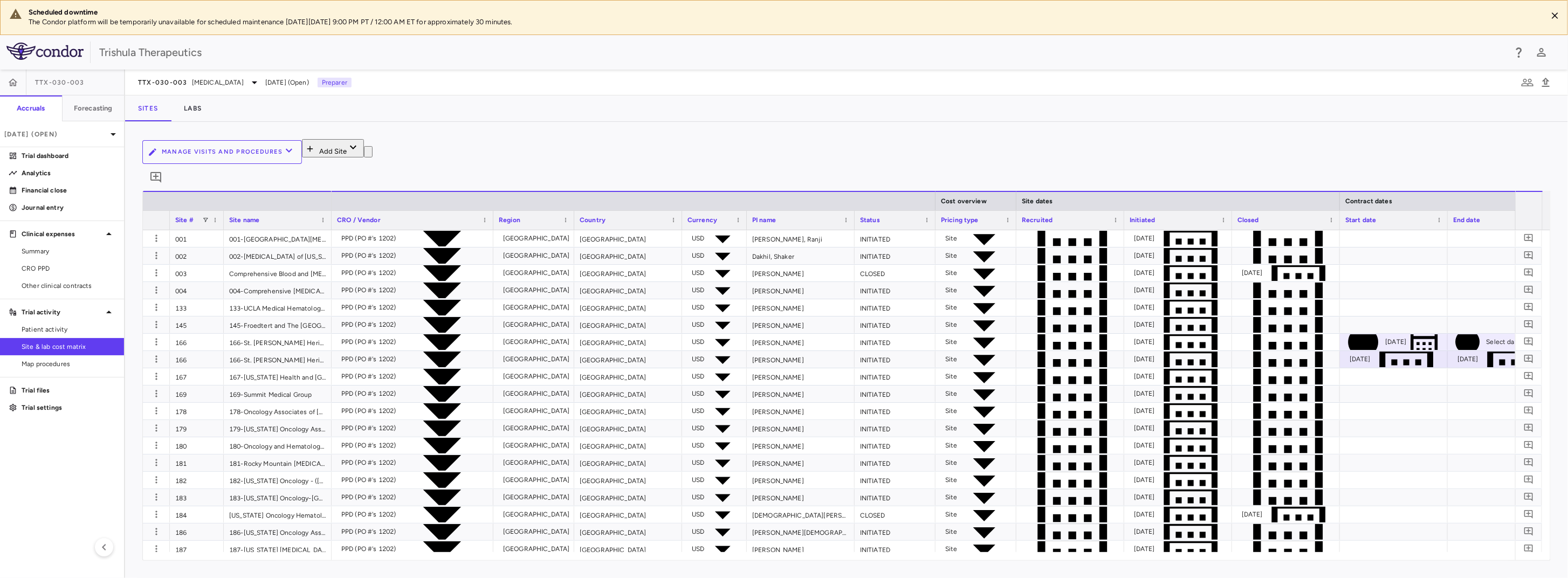
type input "**********"
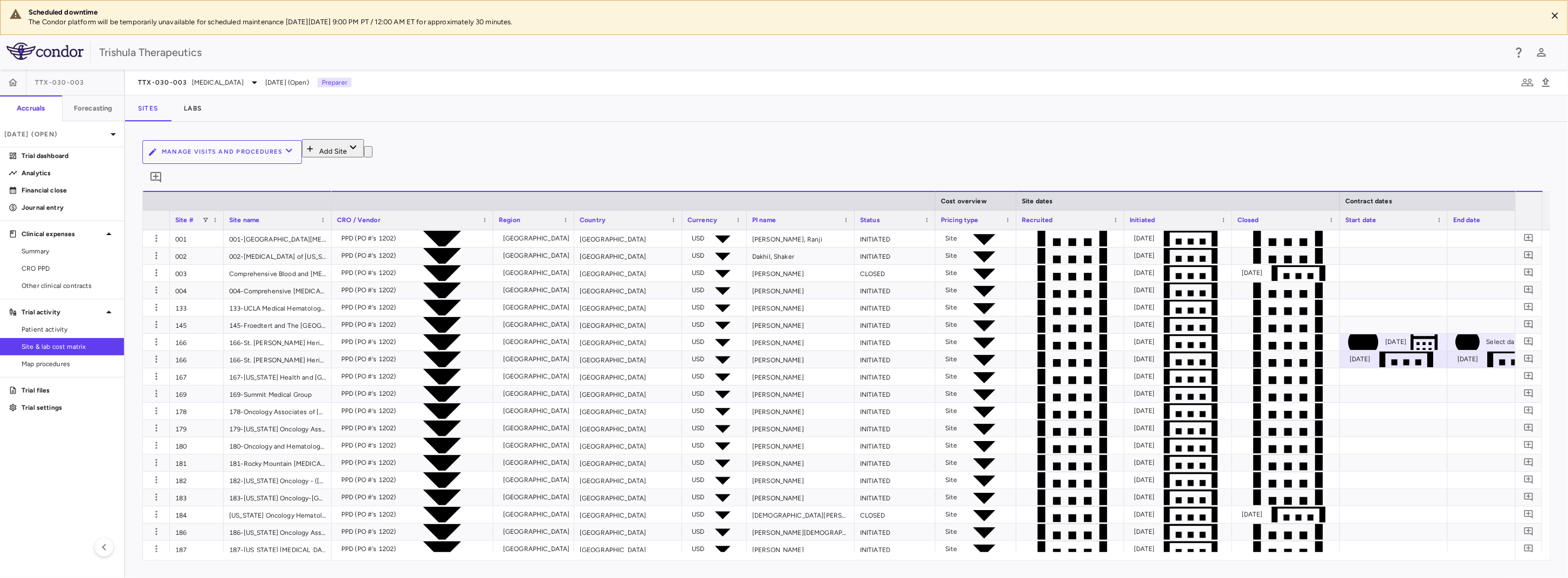
type input "**********"
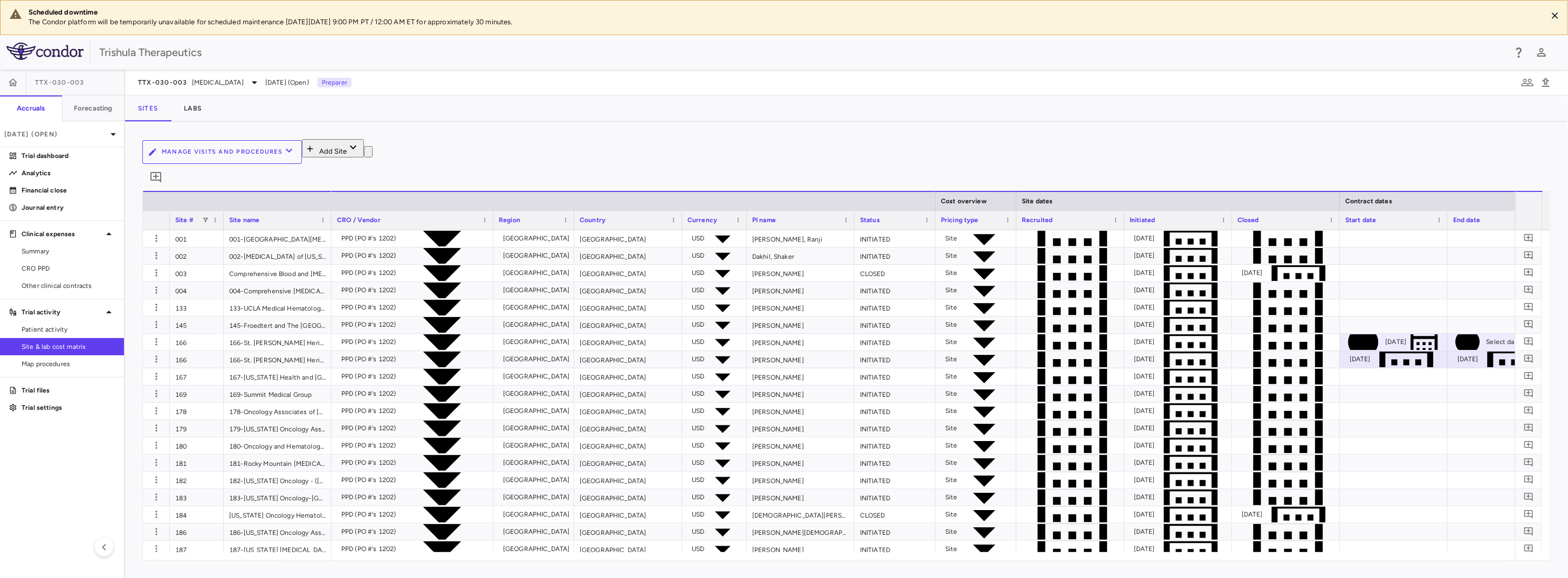
type input "**********"
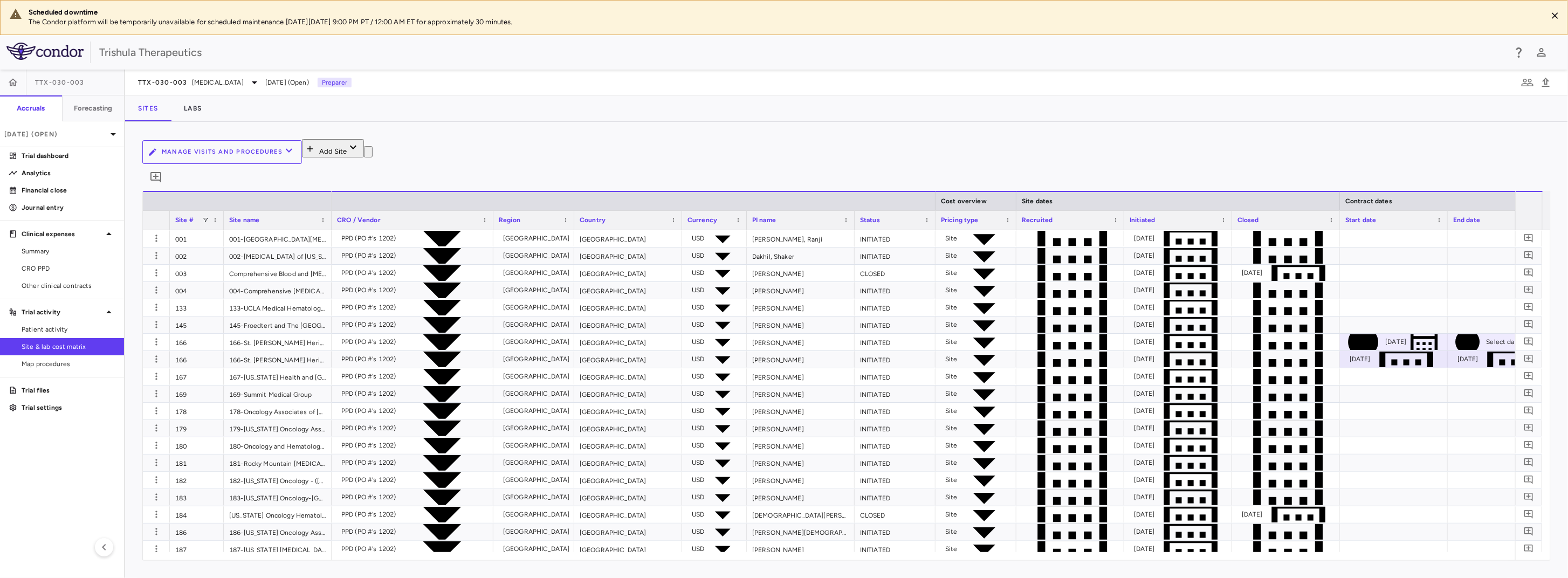
type input "**********"
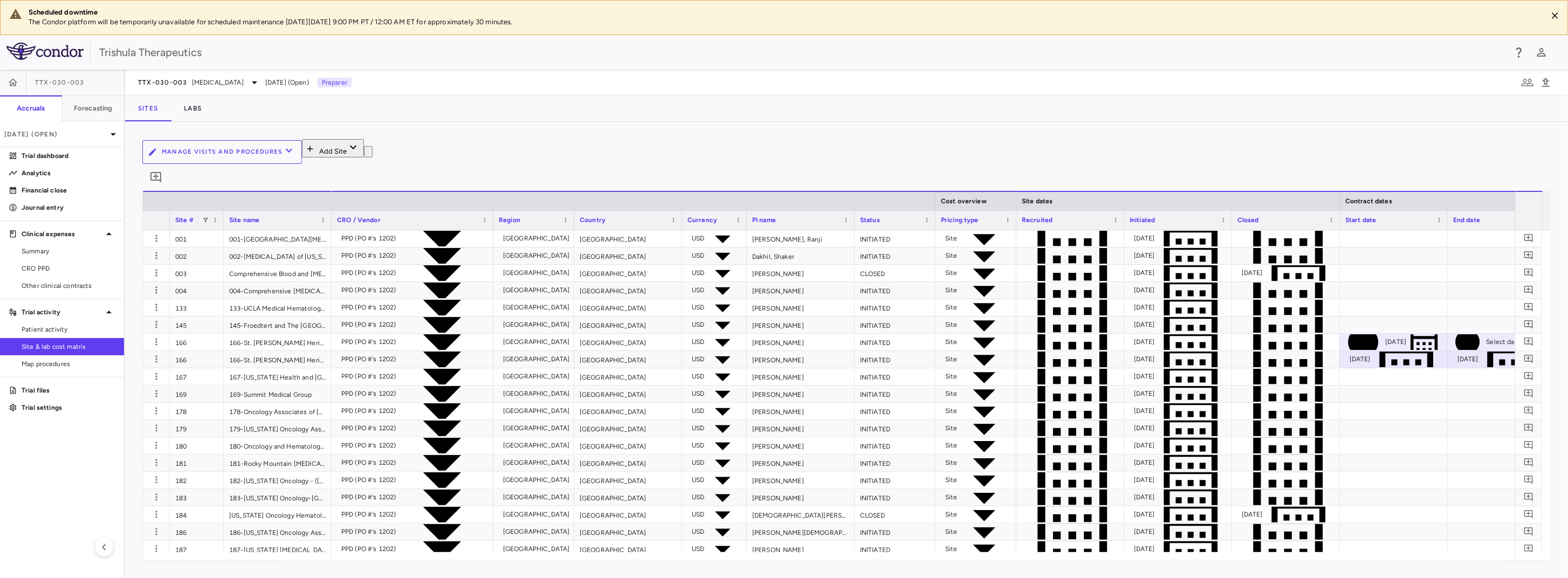
type input "**********"
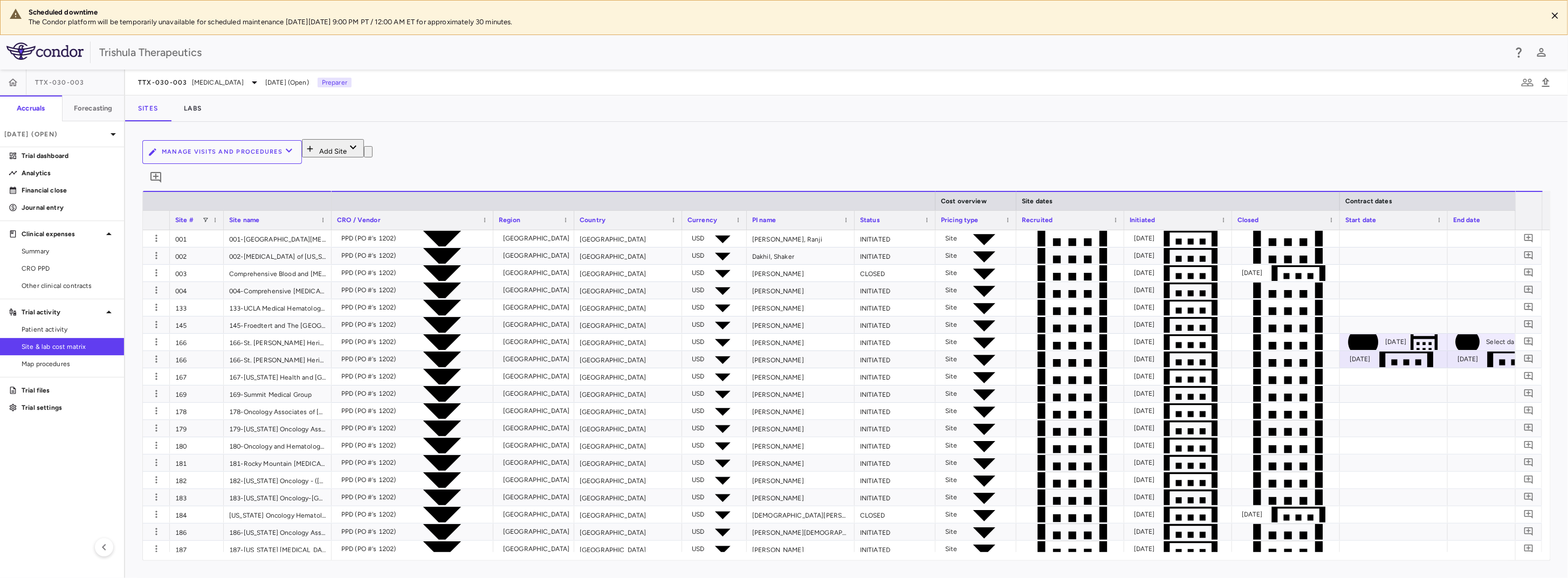
type input "**********"
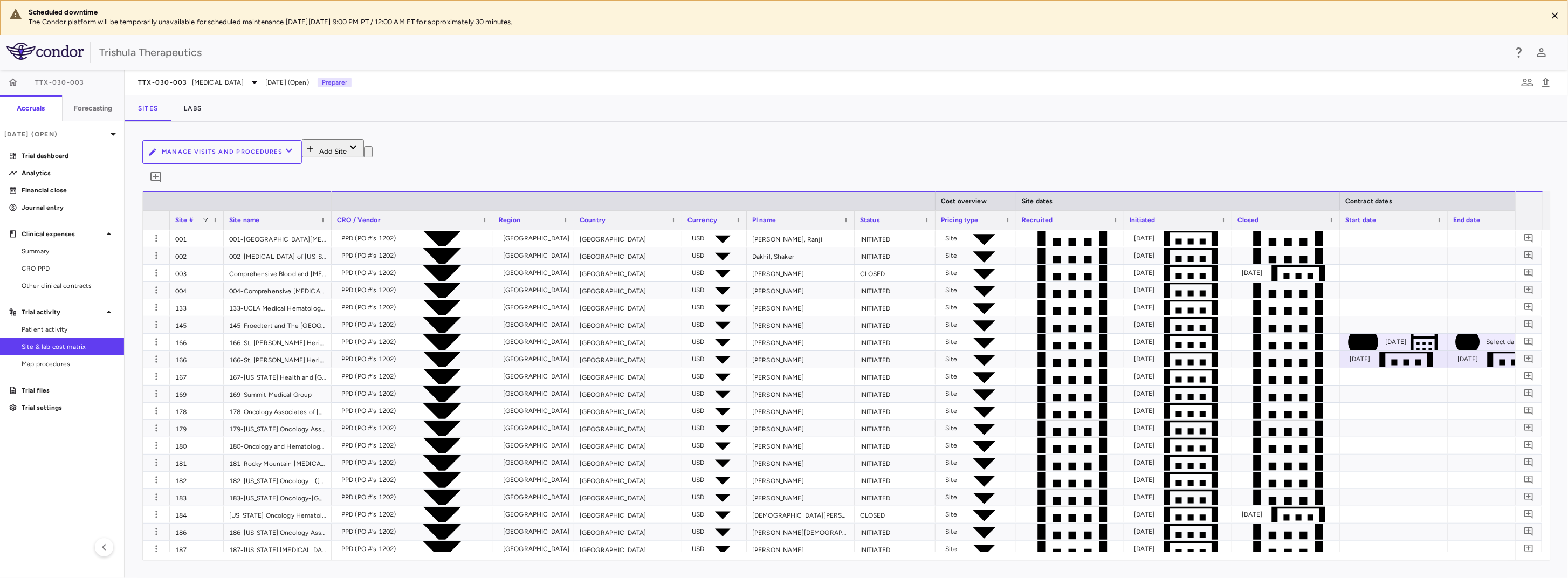
type input "**********"
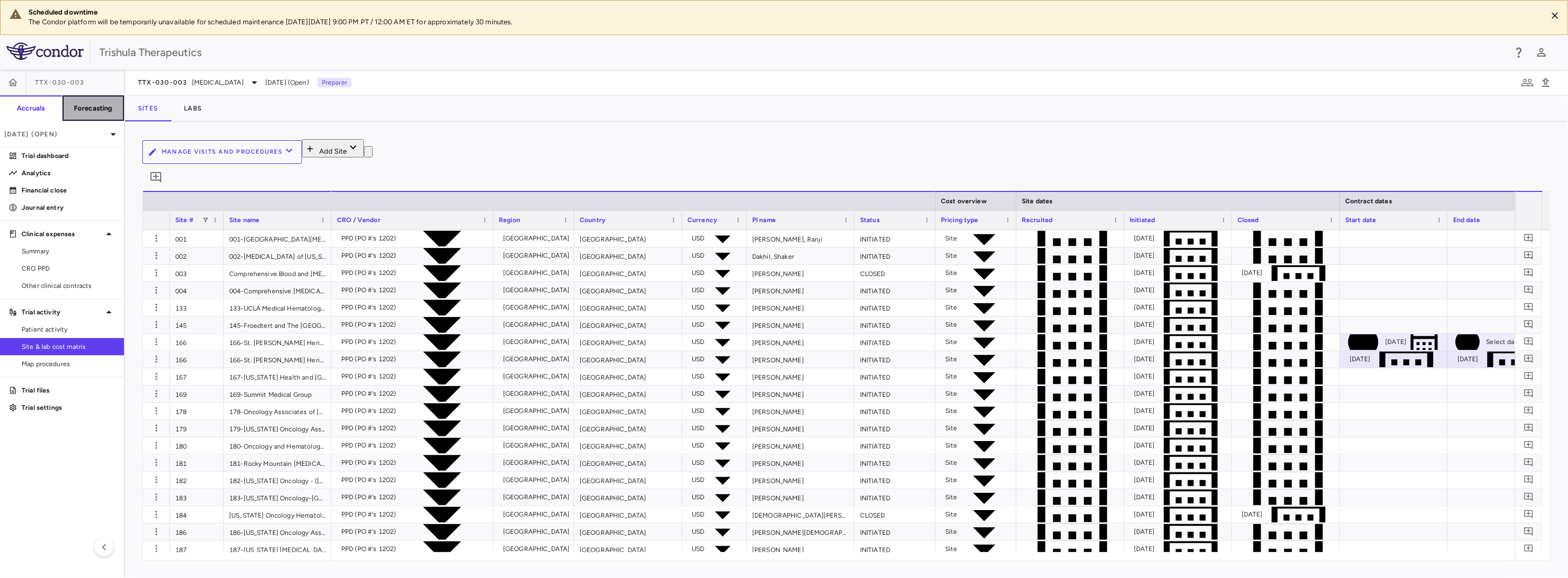
click at [100, 111] on h6 "Forecasting" at bounding box center [93, 108] width 39 height 10
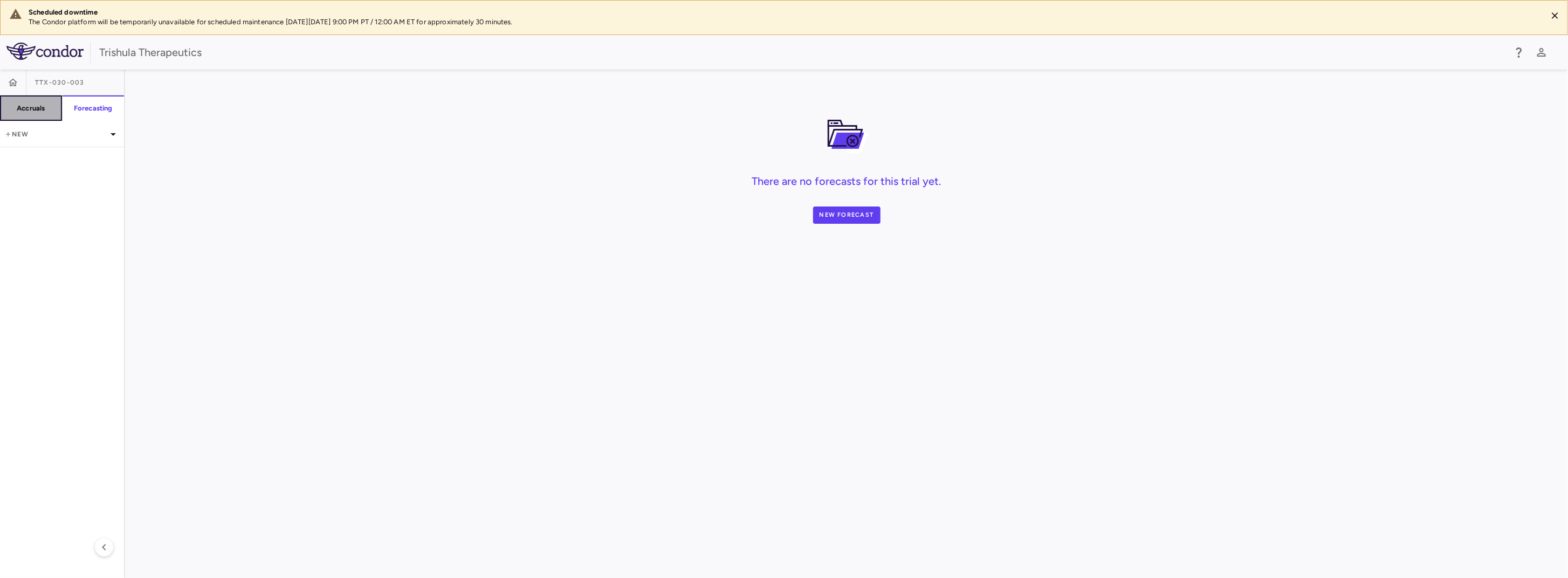
click at [43, 110] on h6 "Accruals" at bounding box center [30, 108] width 28 height 10
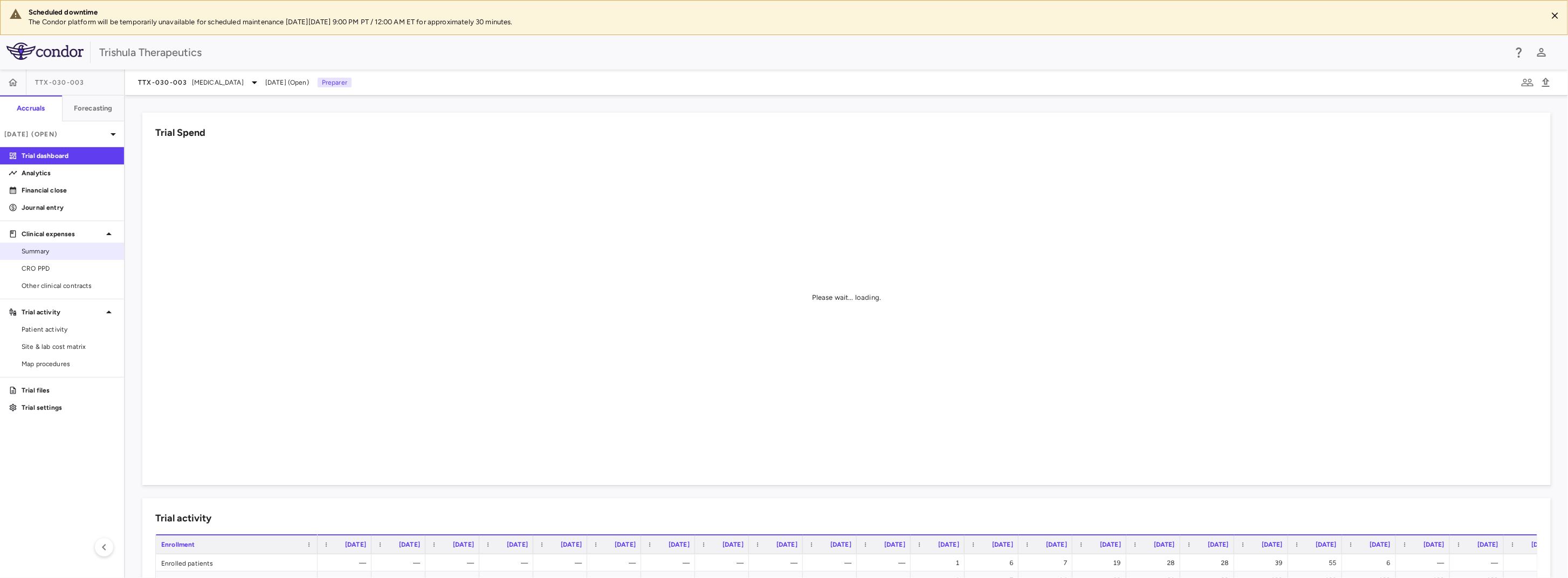
click at [35, 249] on span "Summary" at bounding box center [68, 251] width 94 height 10
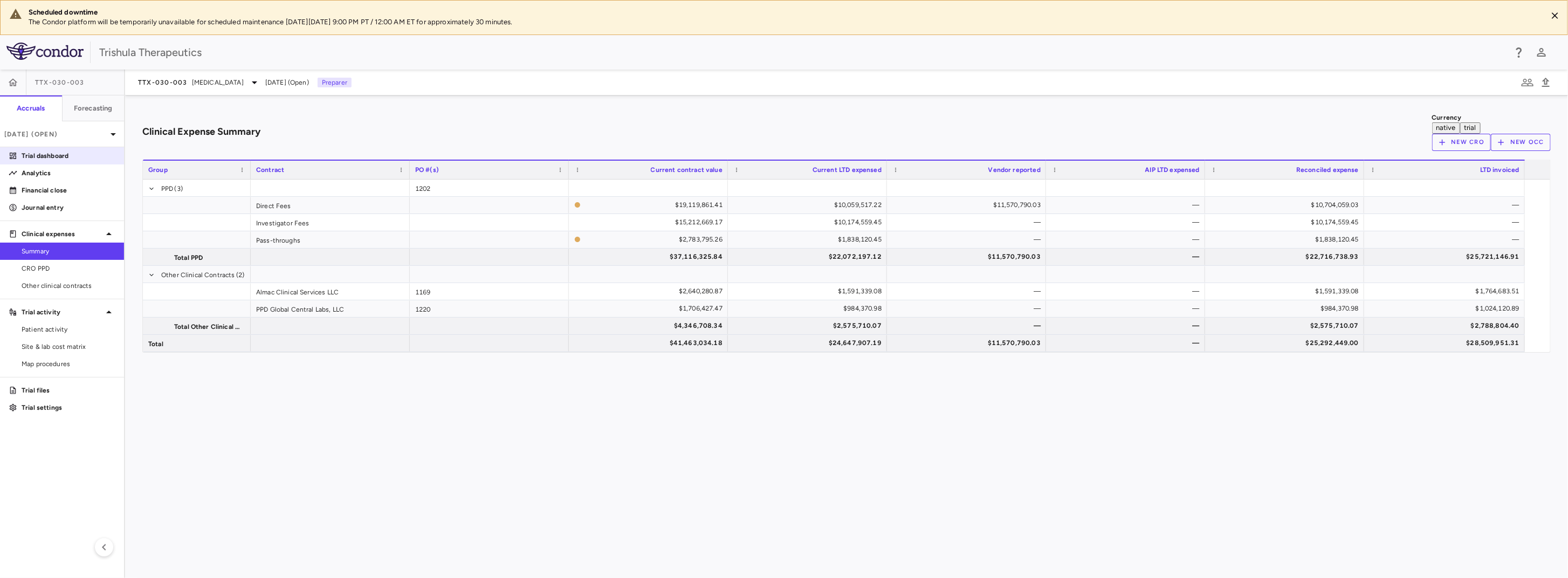
click at [57, 157] on p "Trial dashboard" at bounding box center [68, 156] width 94 height 10
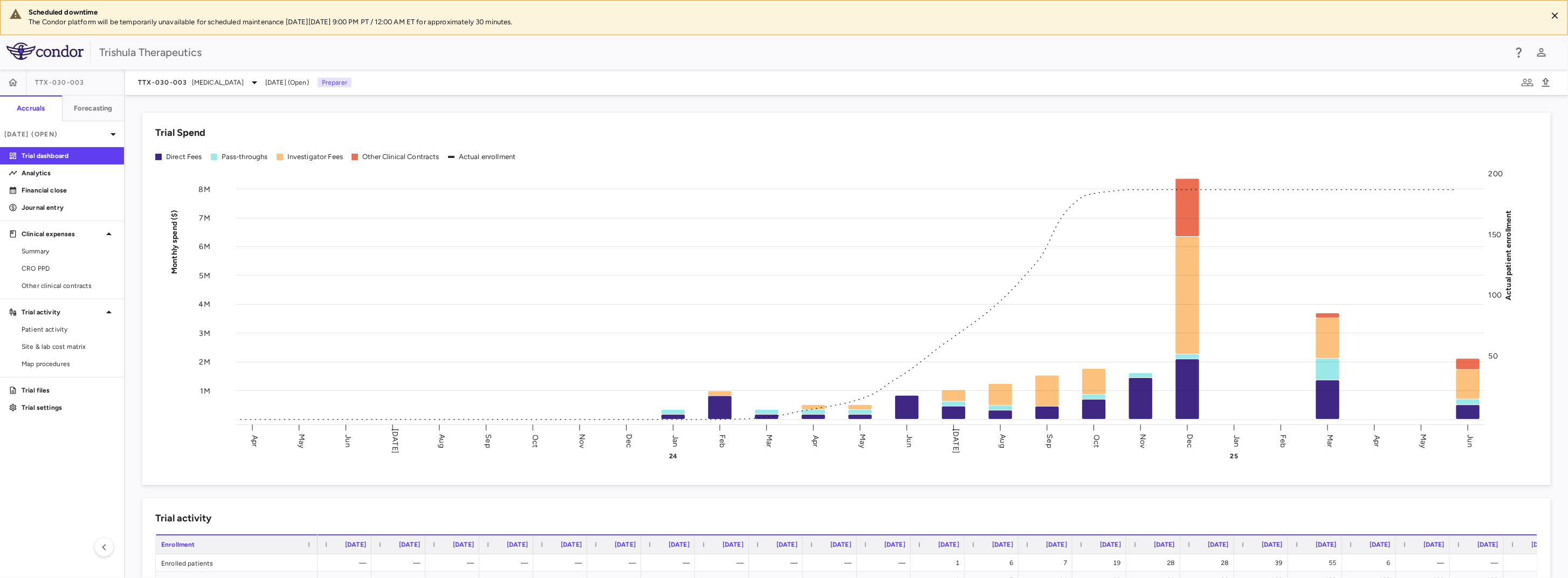
scroll to position [270, 0]
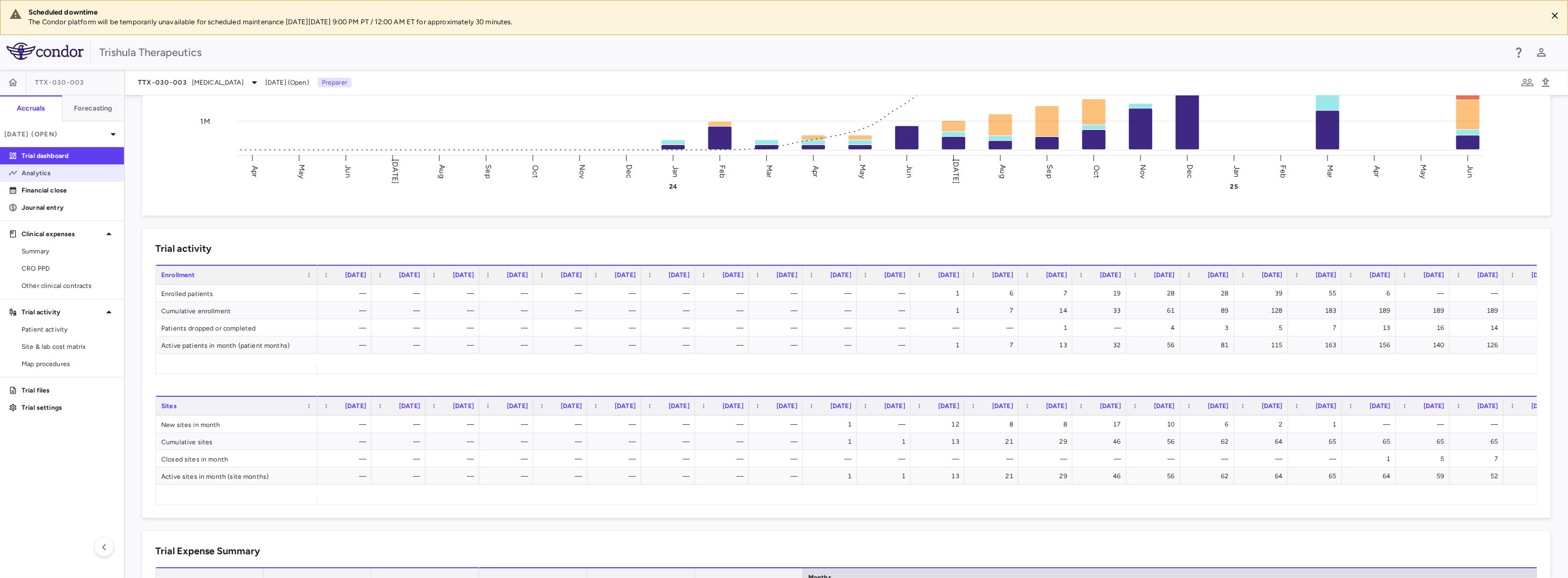
click at [49, 177] on p "Analytics" at bounding box center [68, 173] width 94 height 10
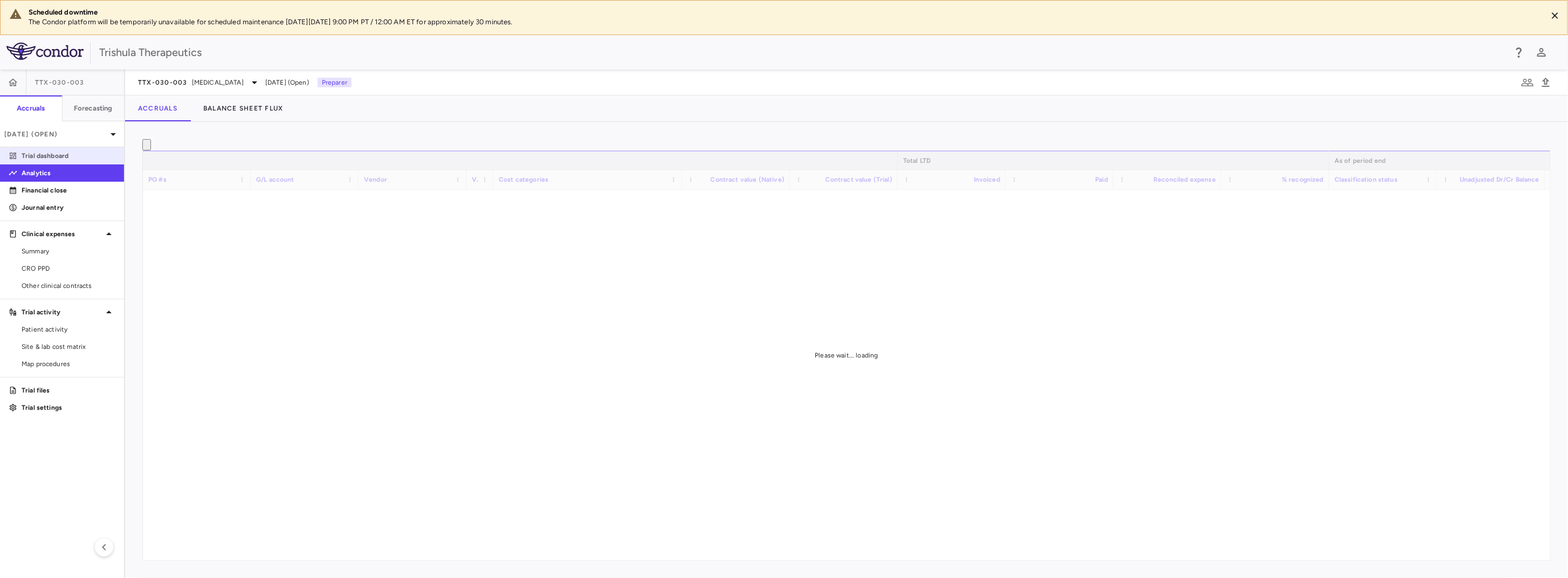
click at [54, 153] on p "Trial dashboard" at bounding box center [68, 156] width 94 height 10
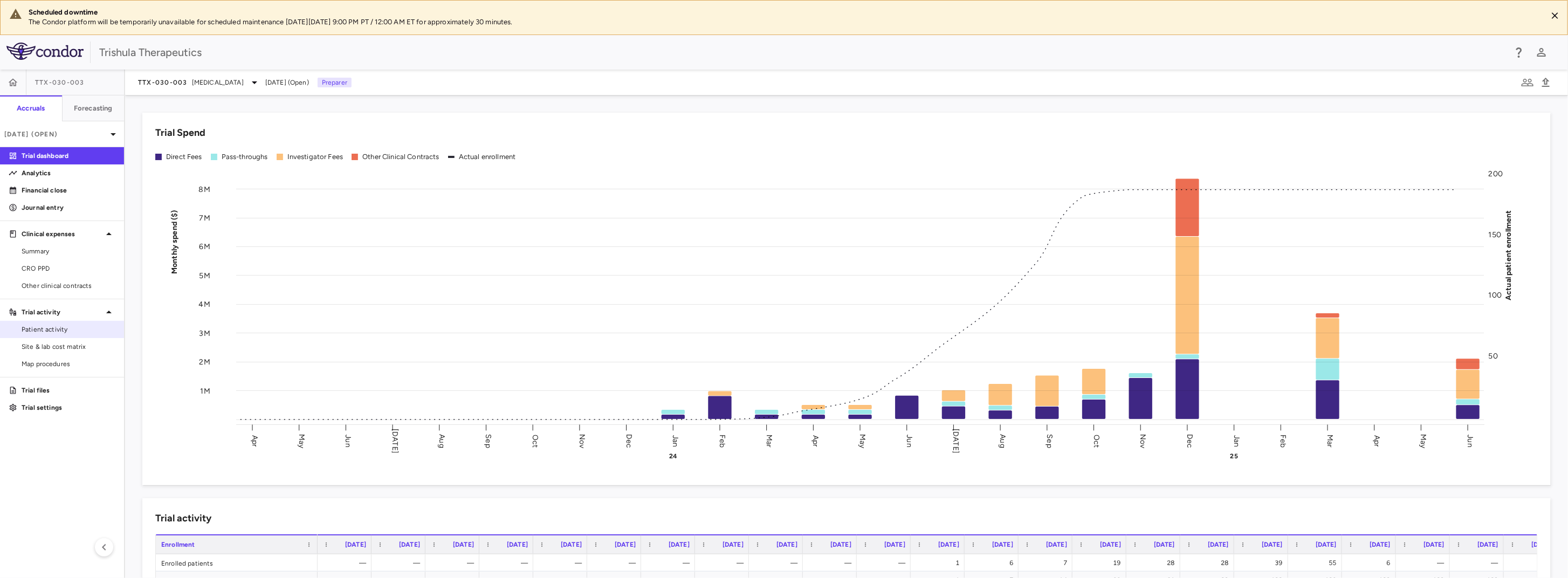
click at [60, 330] on span "Patient activity" at bounding box center [68, 329] width 94 height 10
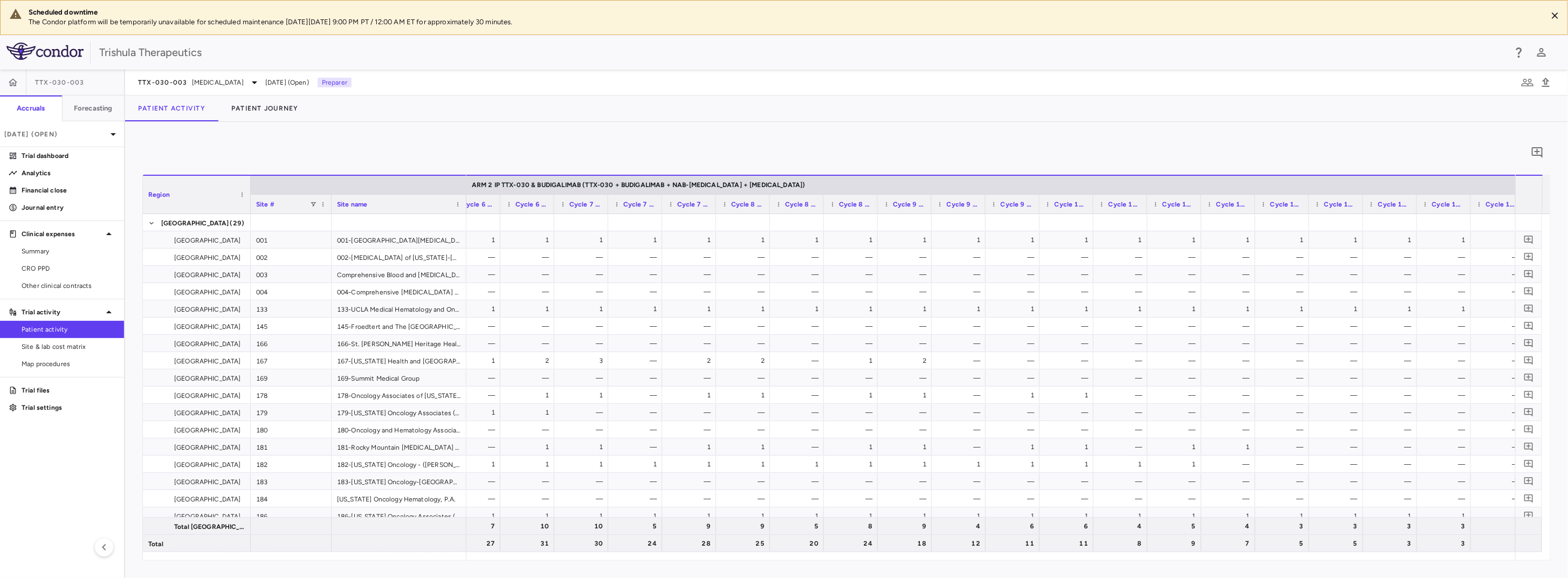
scroll to position [0, 5201]
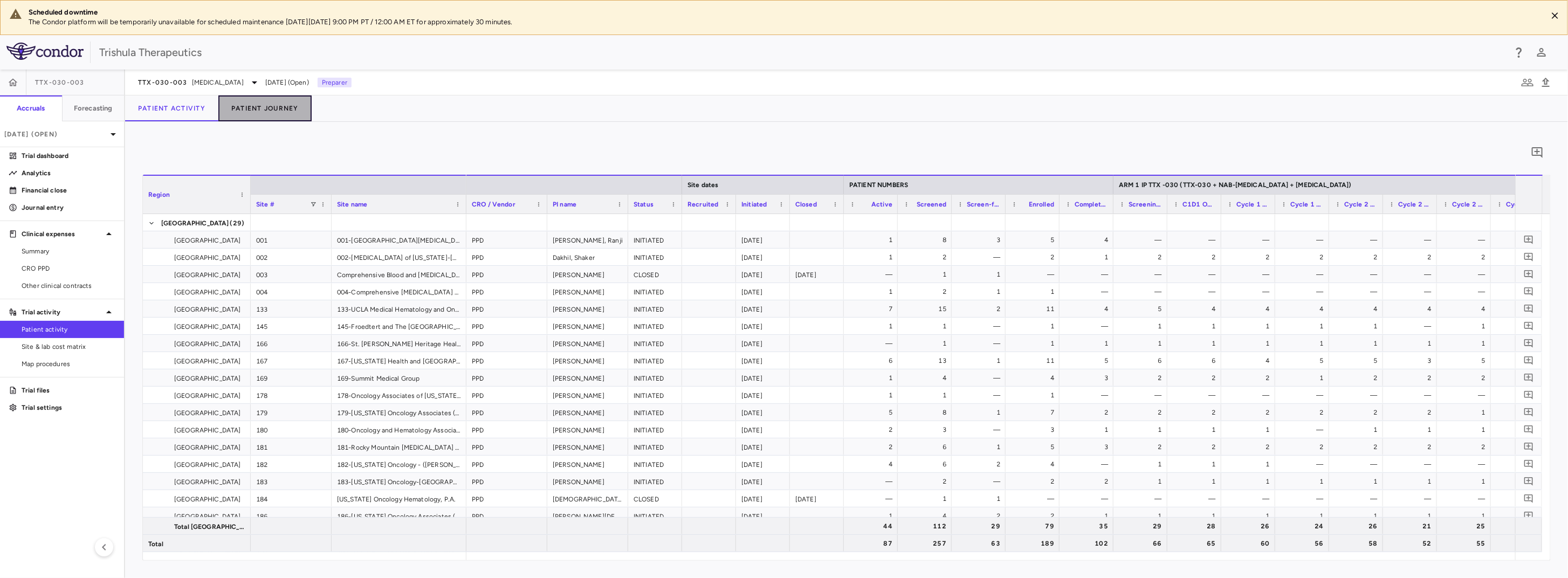
click at [284, 109] on button "Patient Journey" at bounding box center [265, 108] width 93 height 26
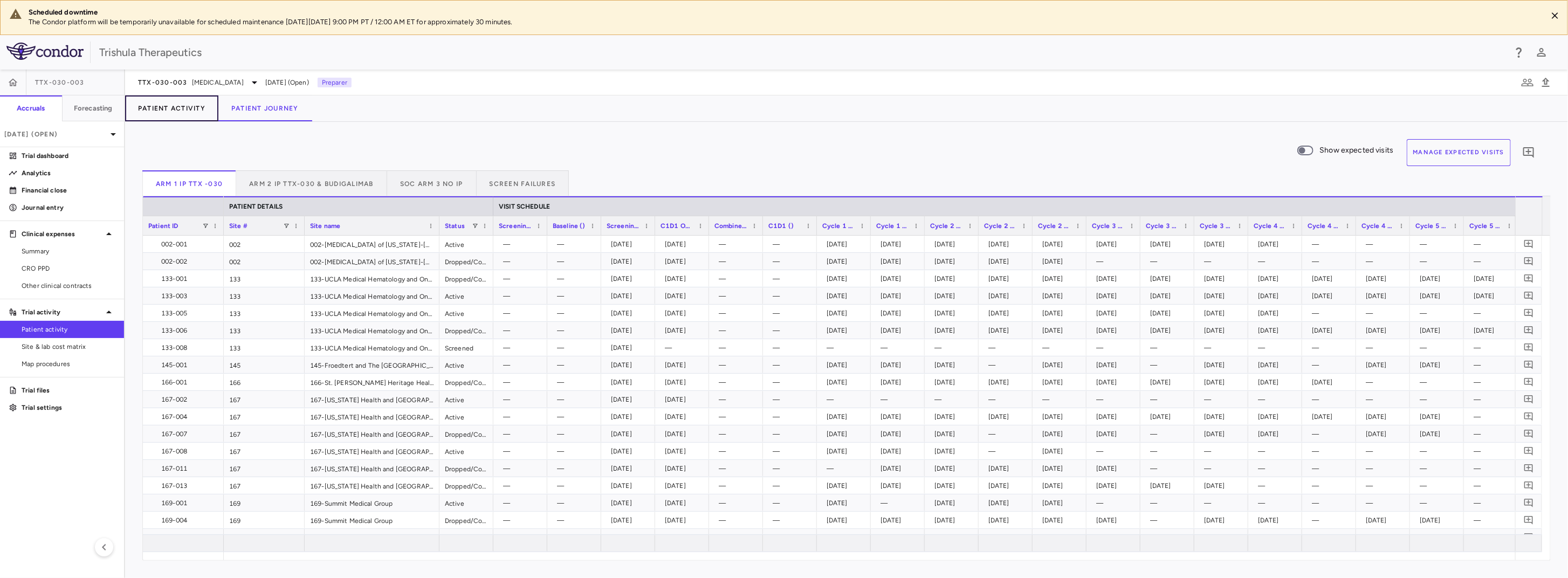
click at [187, 112] on button "Patient Activity" at bounding box center [172, 108] width 93 height 26
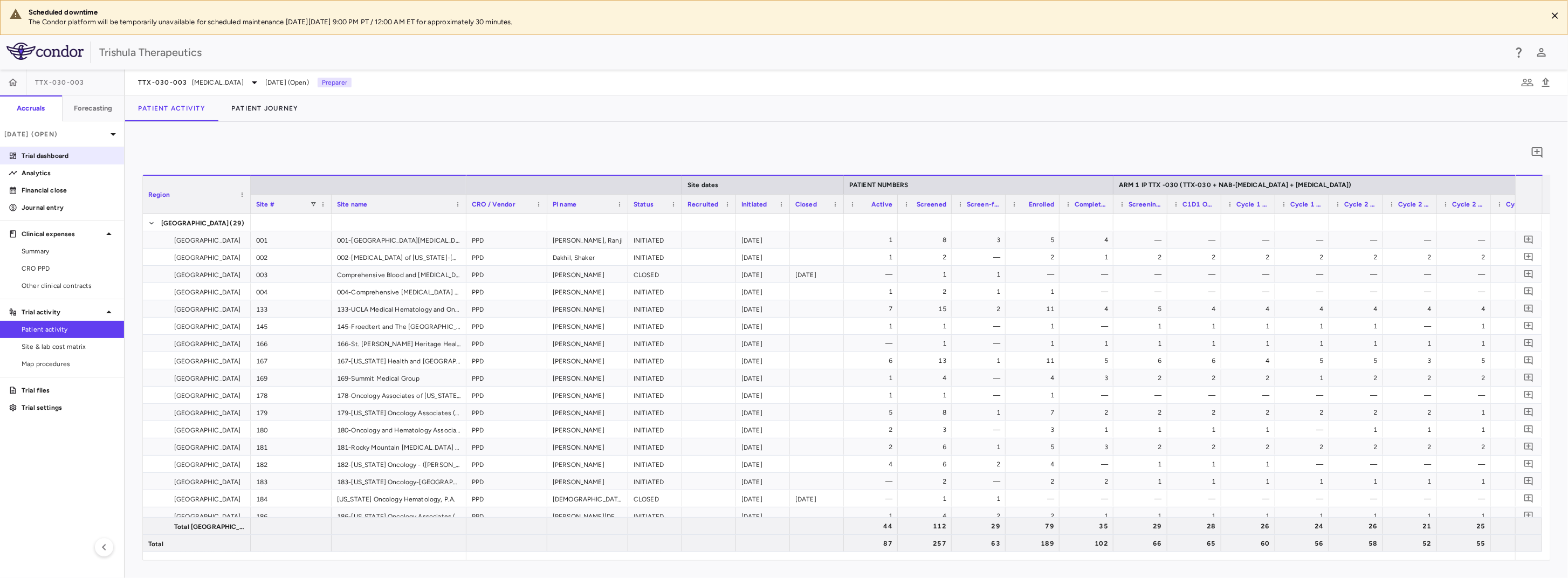
click at [55, 153] on p "Trial dashboard" at bounding box center [68, 156] width 94 height 10
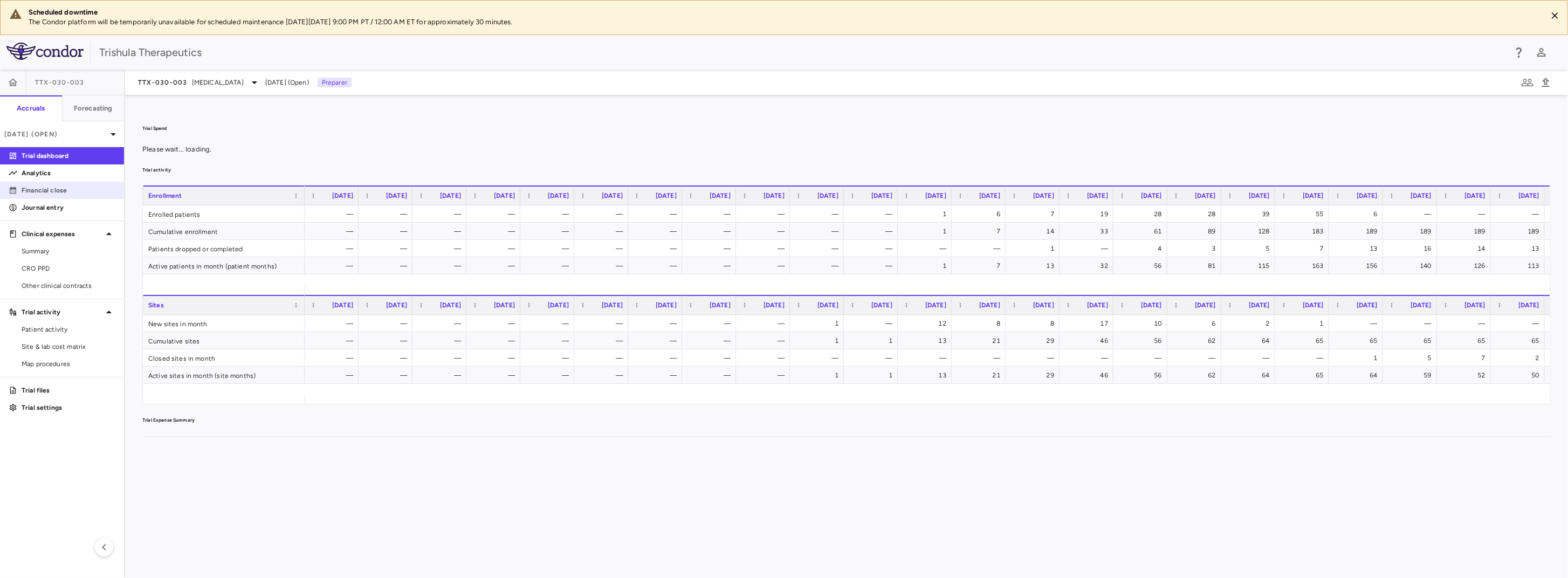
click at [63, 190] on p "Financial close" at bounding box center [68, 190] width 94 height 10
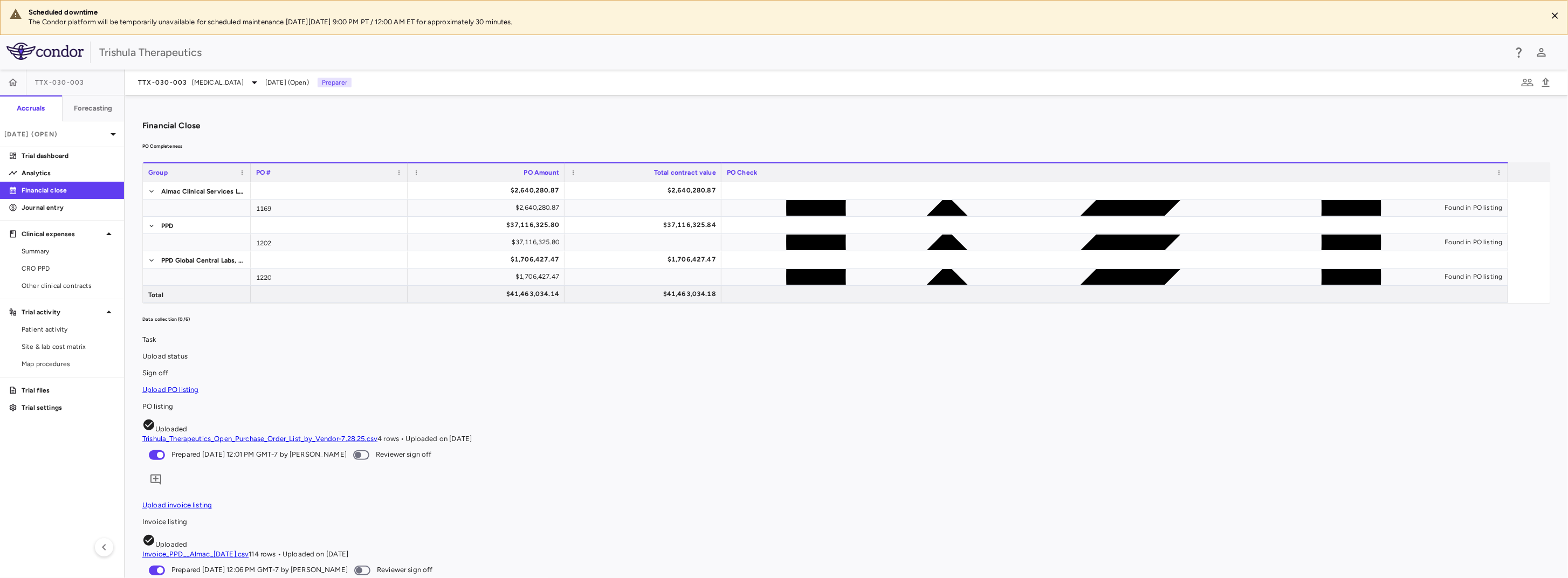
click at [1331, 347] on div "Financial Close PO Completeness Vendor Drag here to set column labels Group PO …" at bounding box center [847, 336] width 1443 height 482
click at [1445, 216] on div "Found in PO listing" at bounding box center [1474, 207] width 58 height 17
